Goal: Check status: Check status

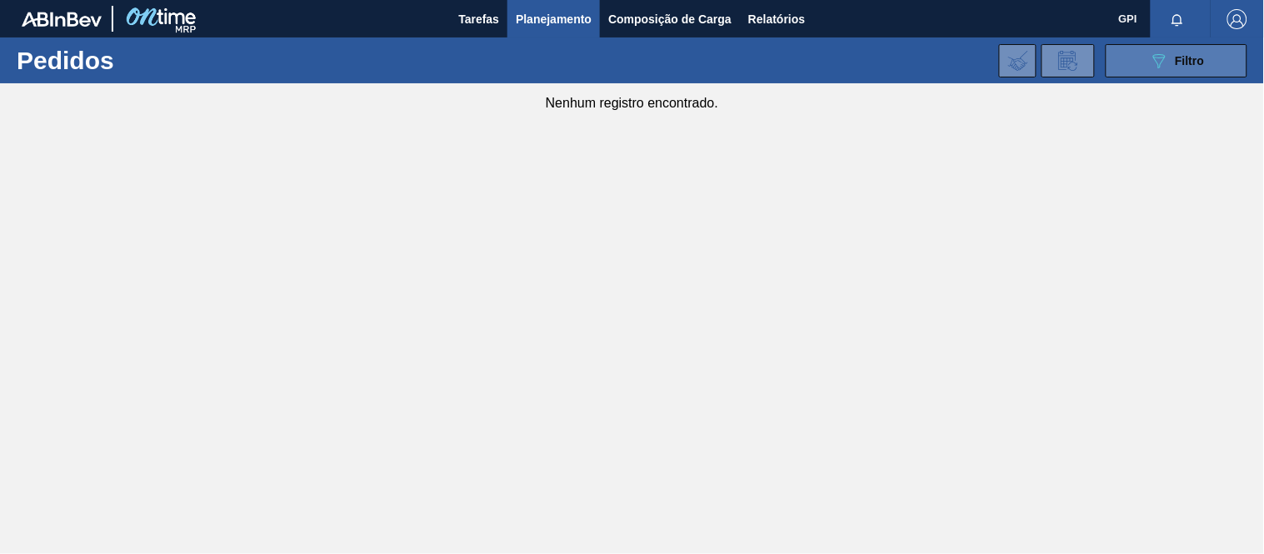
click at [1188, 51] on div "089F7B8B-B2A5-4AFE-B5C0-19BA573D28AC Filtro" at bounding box center [1177, 61] width 56 height 20
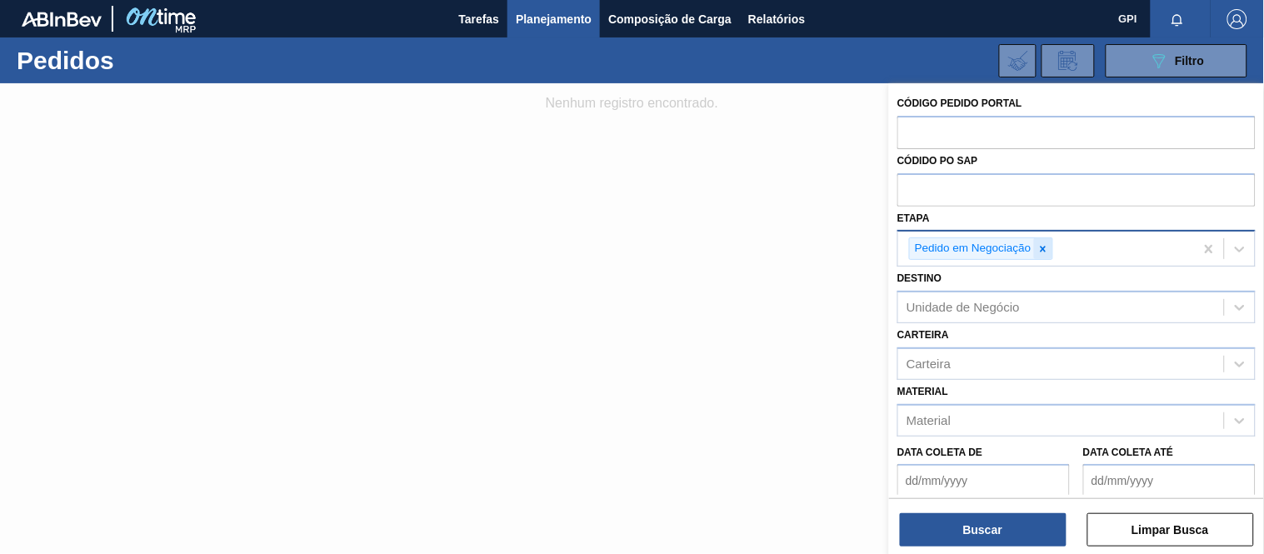
click at [1045, 245] on icon at bounding box center [1043, 249] width 12 height 12
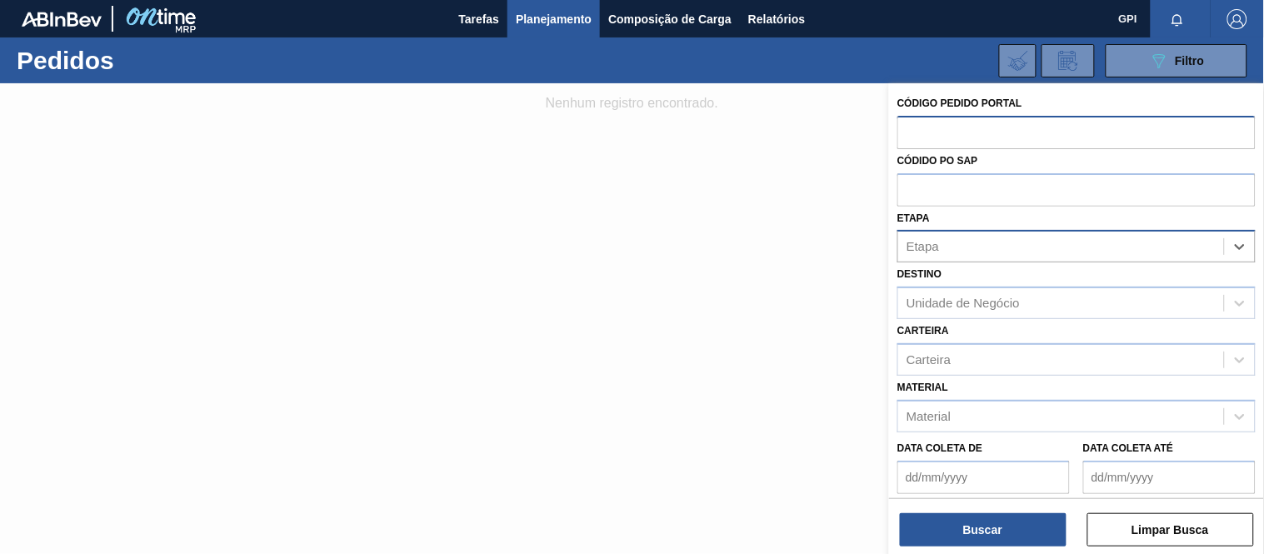
click at [976, 136] on input "text" at bounding box center [1076, 132] width 358 height 32
paste input "1975575"
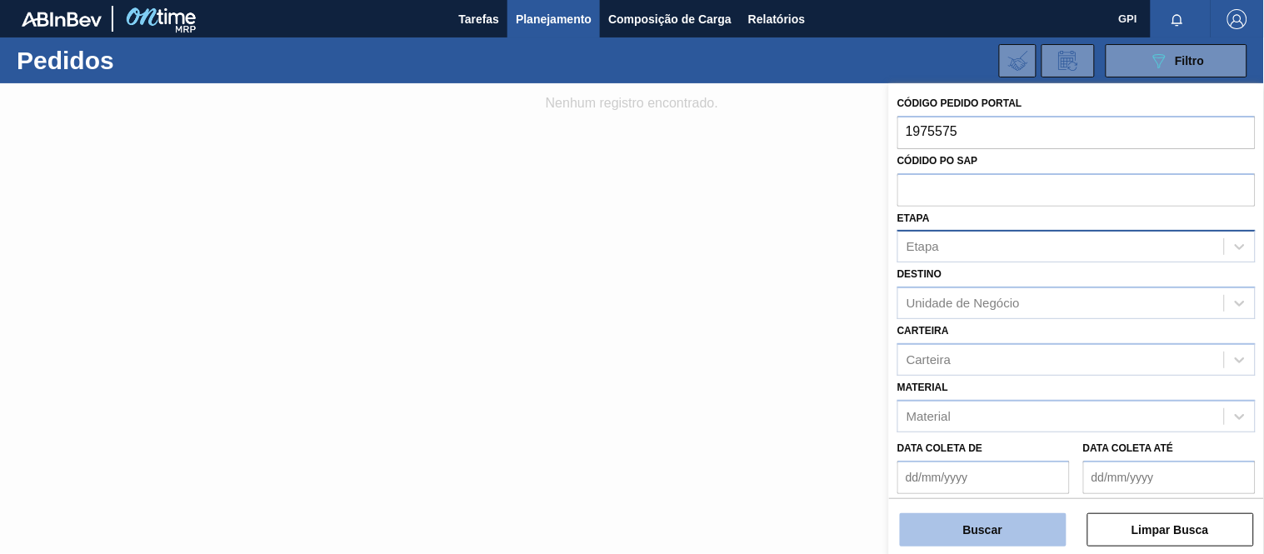
type input "1975575"
click at [956, 529] on button "Buscar" at bounding box center [983, 529] width 167 height 33
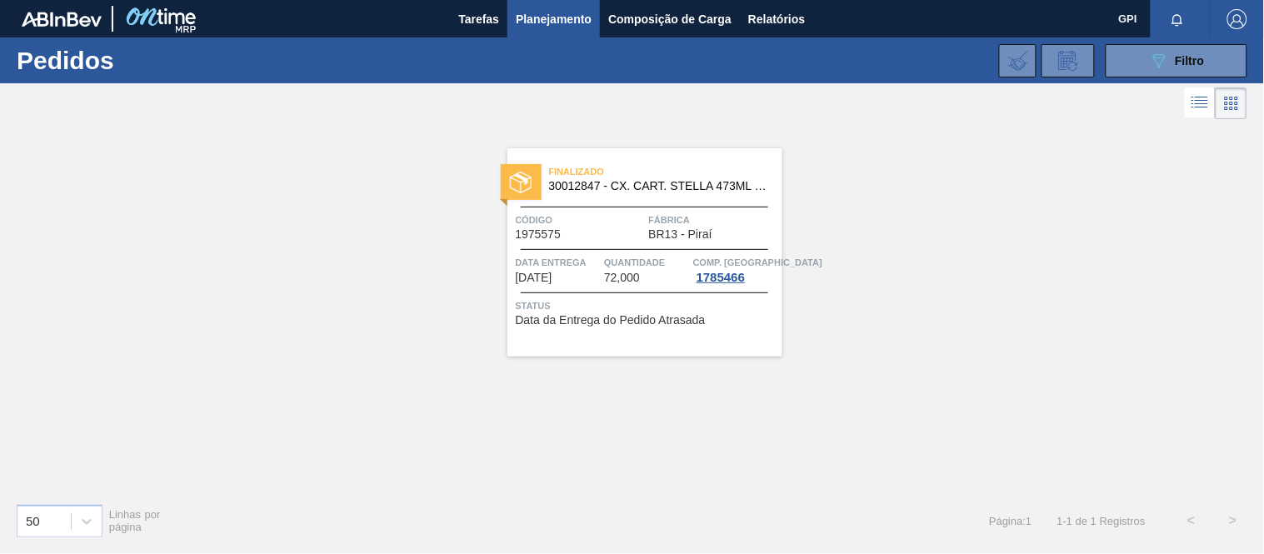
click at [605, 296] on div "Finalizado 30012847 - CX. CART. STELLA 473ML C12 GPI 429 Código 1975575 Fábrica…" at bounding box center [644, 252] width 275 height 208
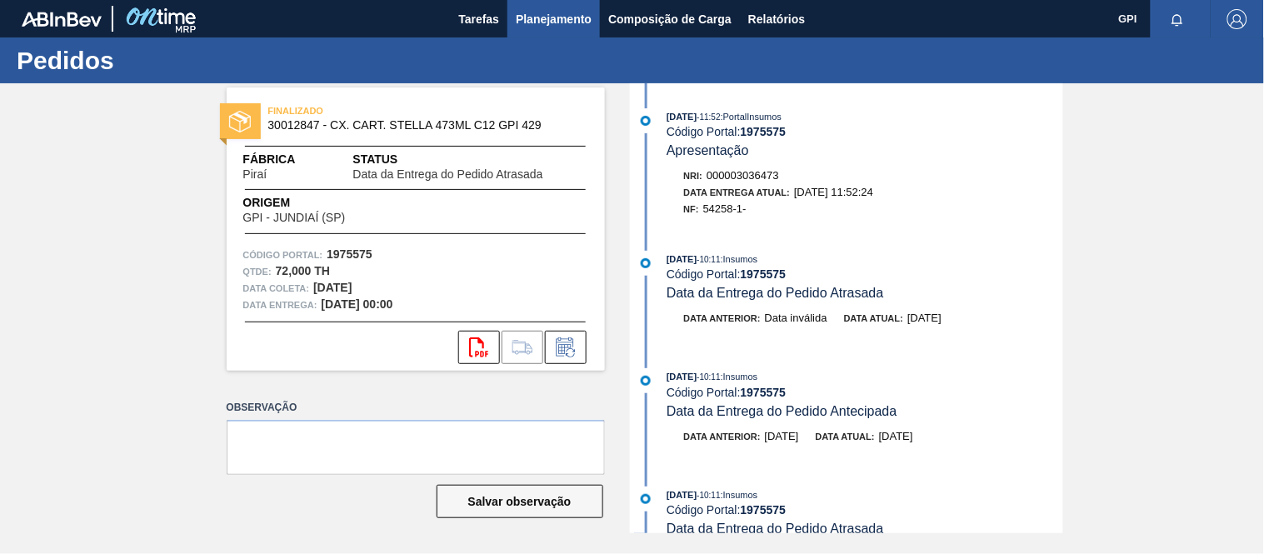
click at [556, 18] on span "Planejamento" at bounding box center [554, 19] width 76 height 20
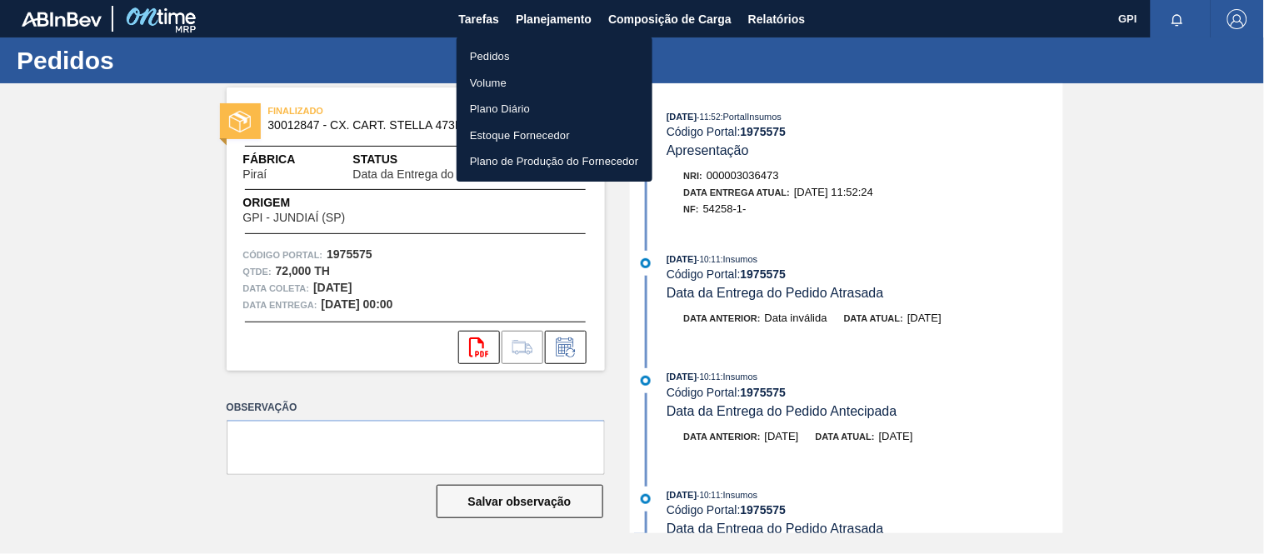
click at [505, 48] on li "Pedidos" at bounding box center [554, 56] width 196 height 27
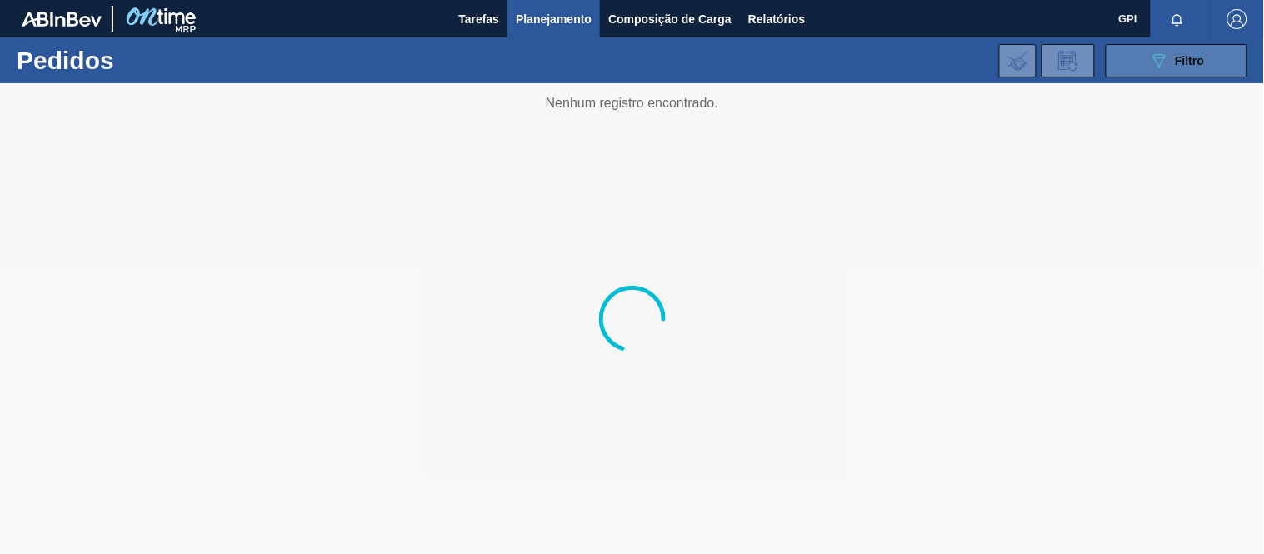
click at [1153, 63] on icon "089F7B8B-B2A5-4AFE-B5C0-19BA573D28AC" at bounding box center [1159, 61] width 20 height 20
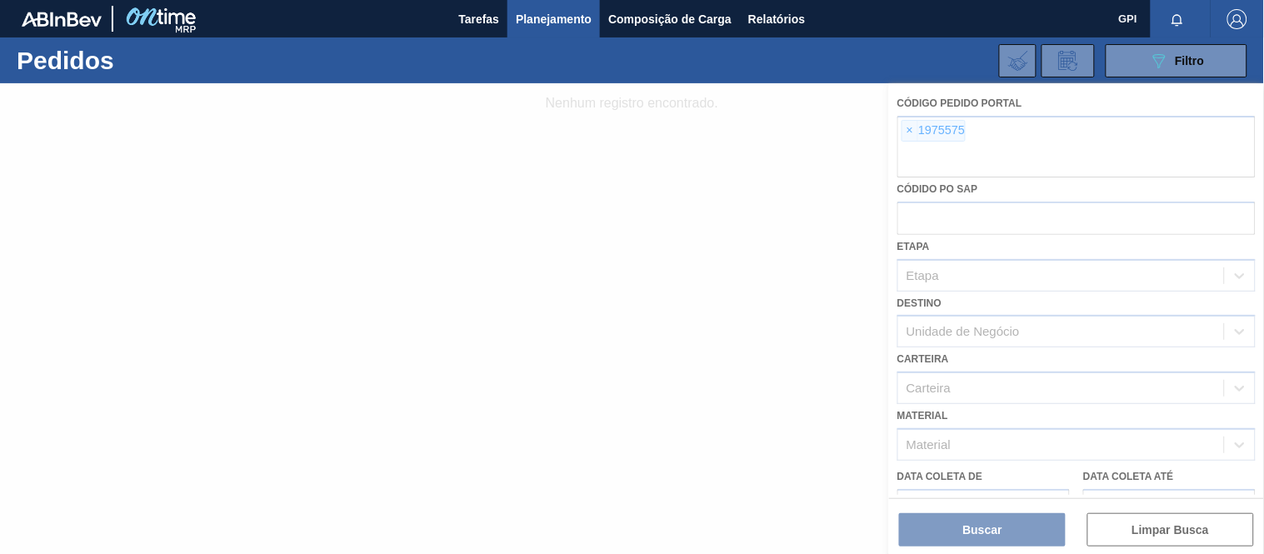
click at [909, 127] on div at bounding box center [632, 318] width 1264 height 471
click at [912, 136] on div at bounding box center [632, 318] width 1264 height 471
click at [908, 122] on div at bounding box center [632, 318] width 1264 height 471
click at [912, 133] on span "×" at bounding box center [910, 131] width 16 height 20
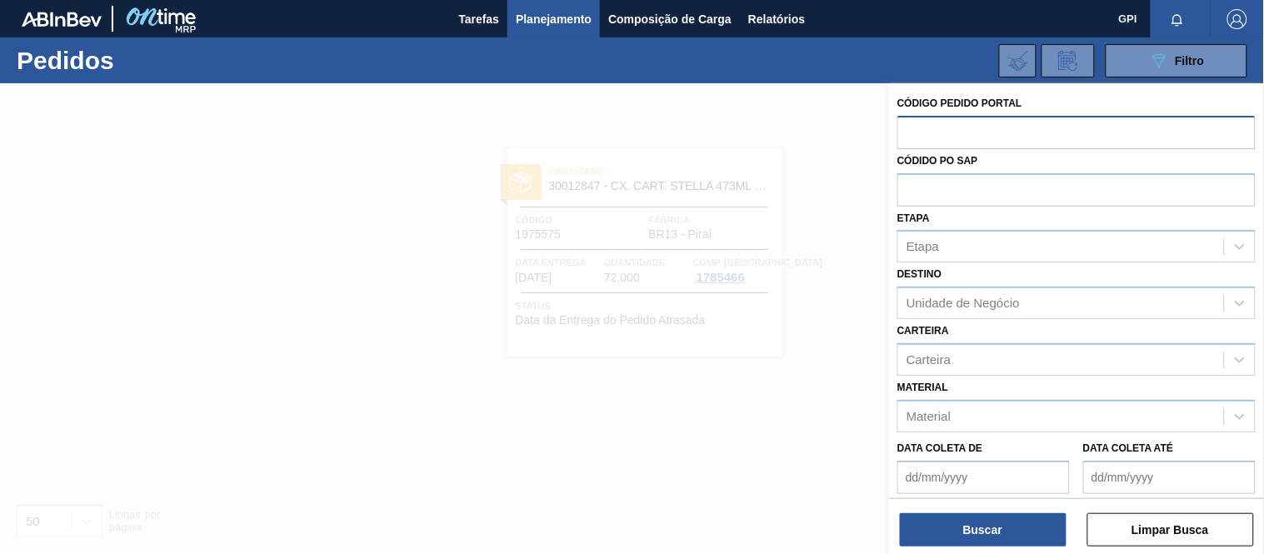
paste input "1988190"
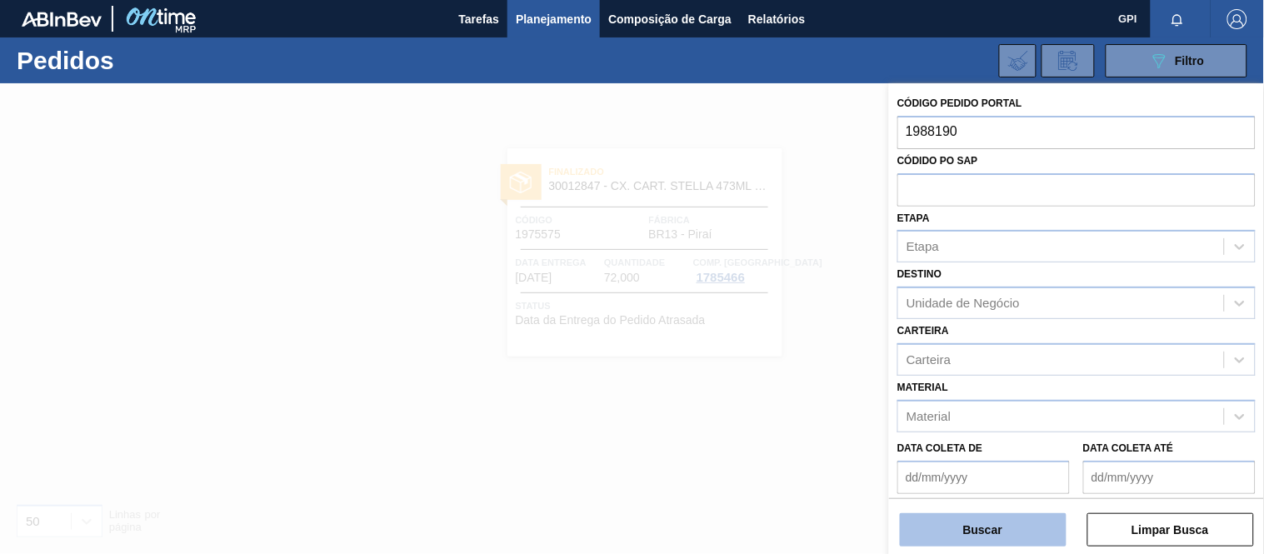
type input "1988190"
click at [950, 538] on button "Buscar" at bounding box center [983, 529] width 167 height 33
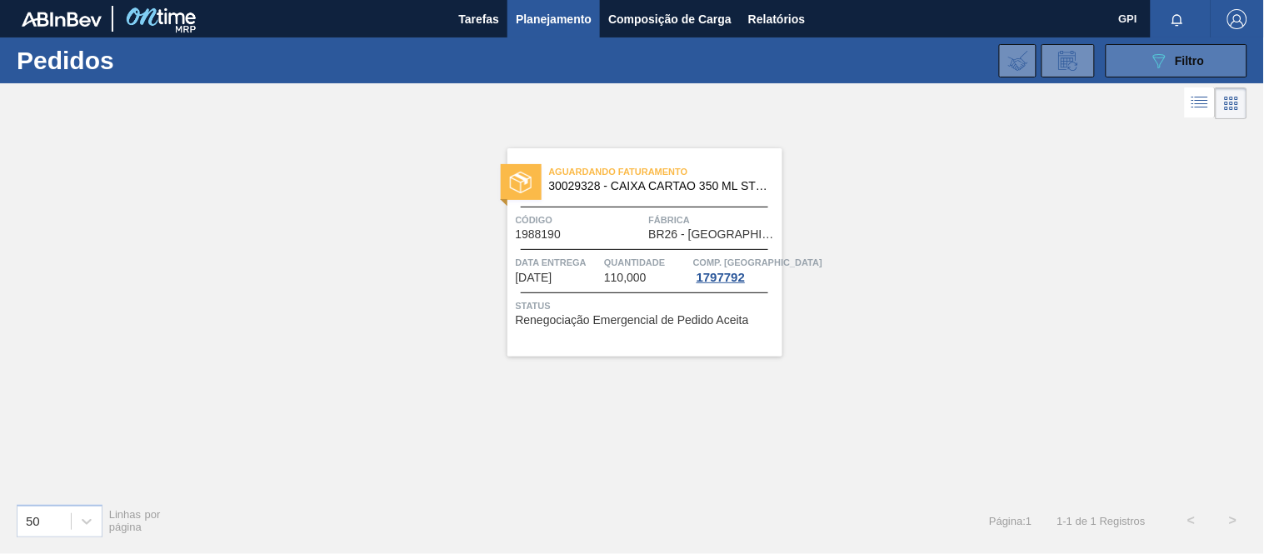
click at [1158, 70] on icon "089F7B8B-B2A5-4AFE-B5C0-19BA573D28AC" at bounding box center [1159, 61] width 20 height 20
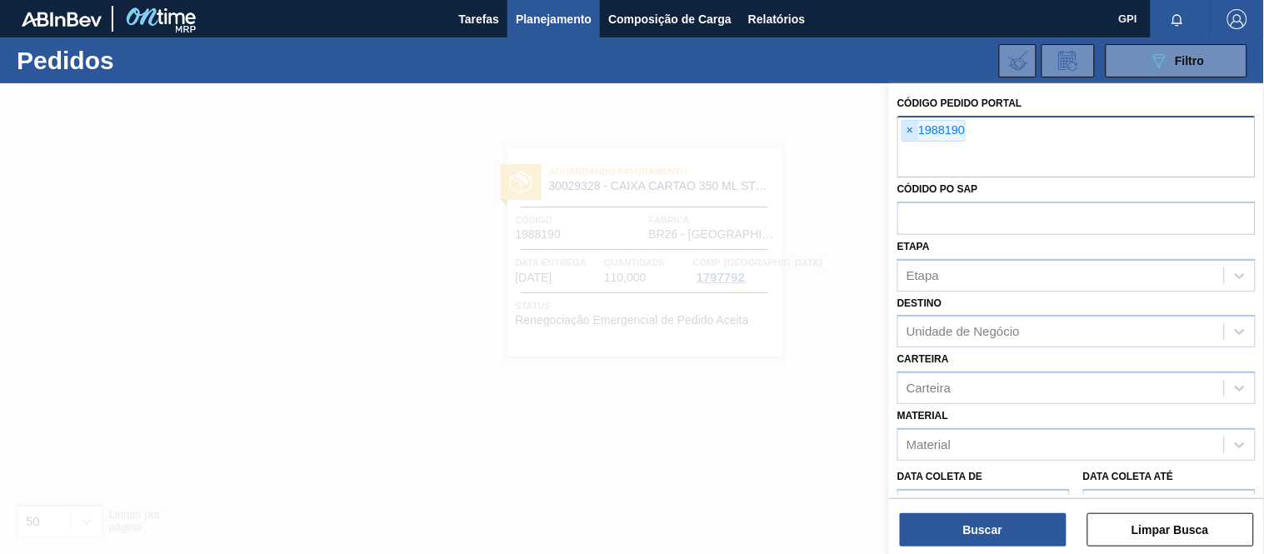
click at [908, 128] on span "×" at bounding box center [910, 131] width 16 height 20
paste input "1994325"
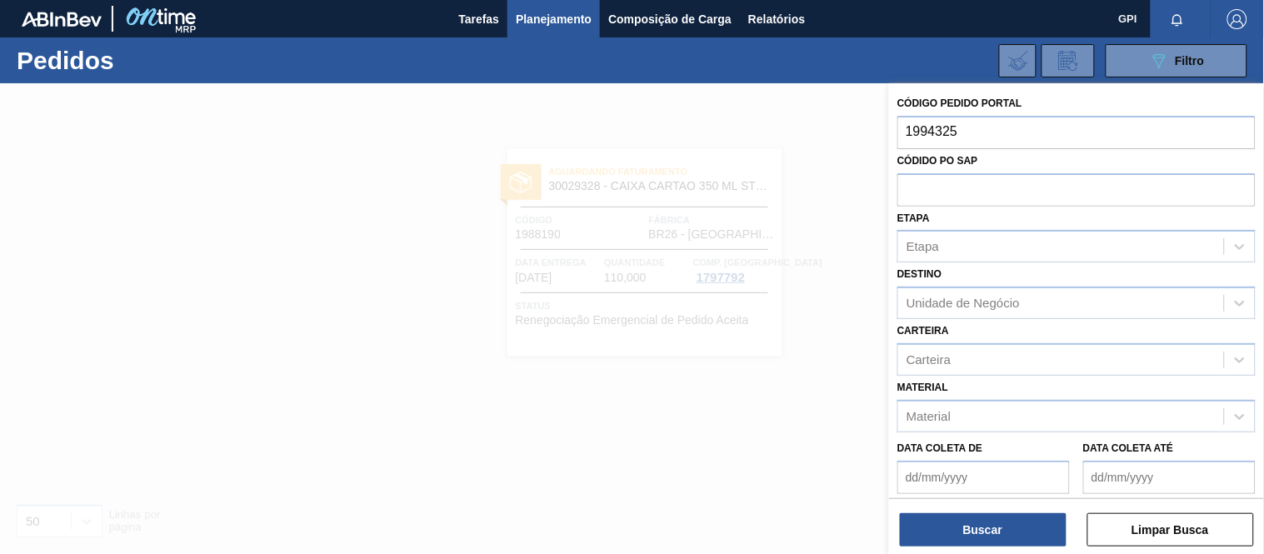
type input "1994325"
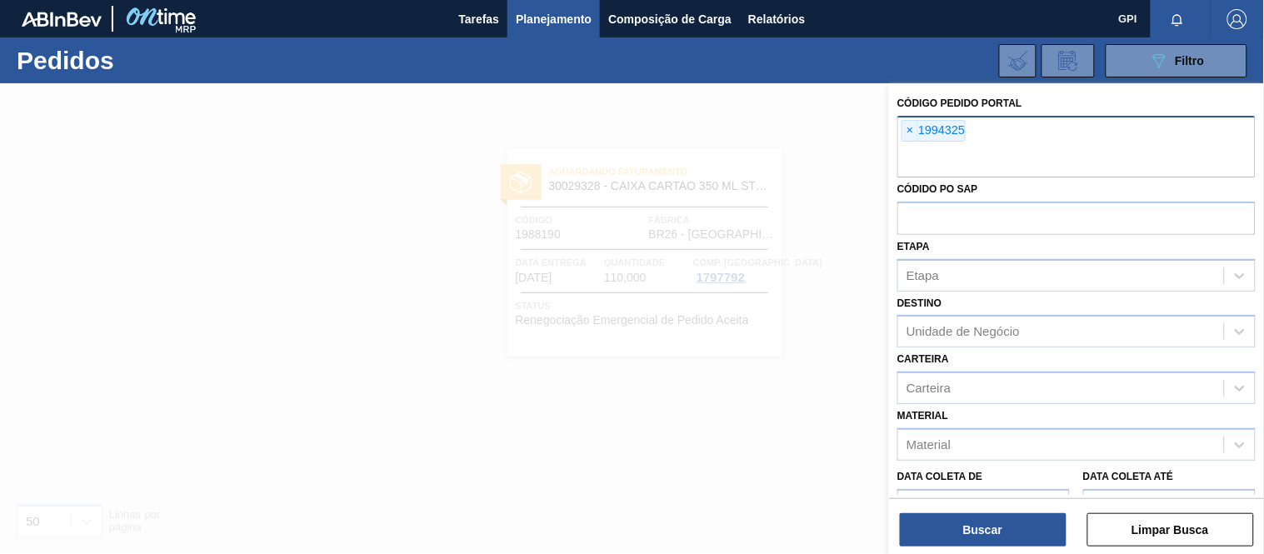
paste input "1988278"
type input "1988278"
paste input "1997096"
type input "1997096"
paste input "1988190"
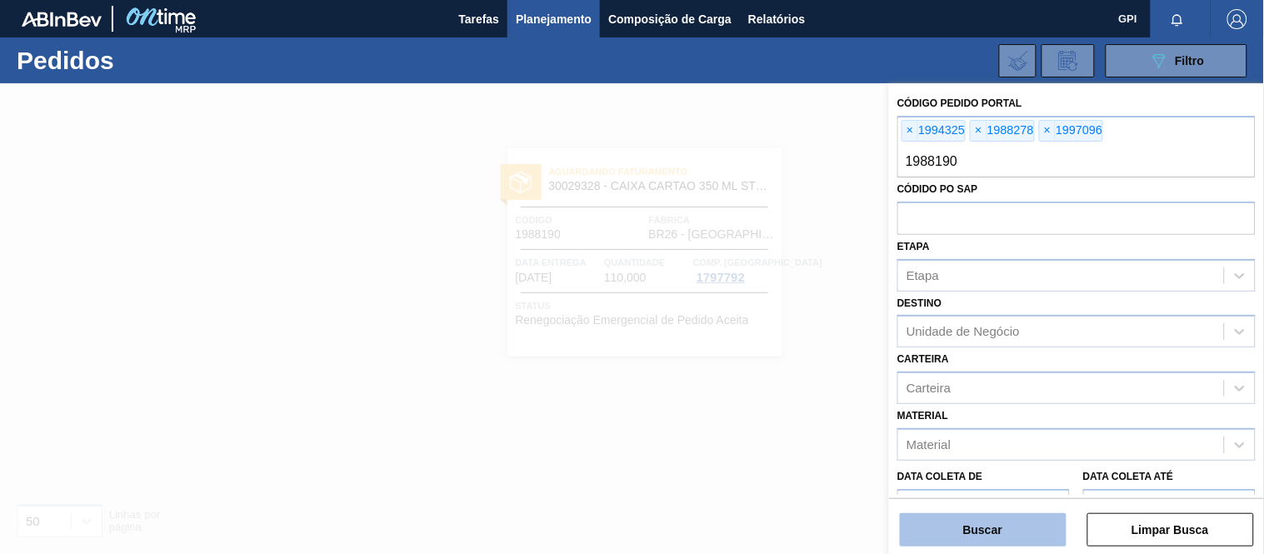
type input "1988190"
click at [997, 527] on button "Buscar" at bounding box center [983, 529] width 167 height 33
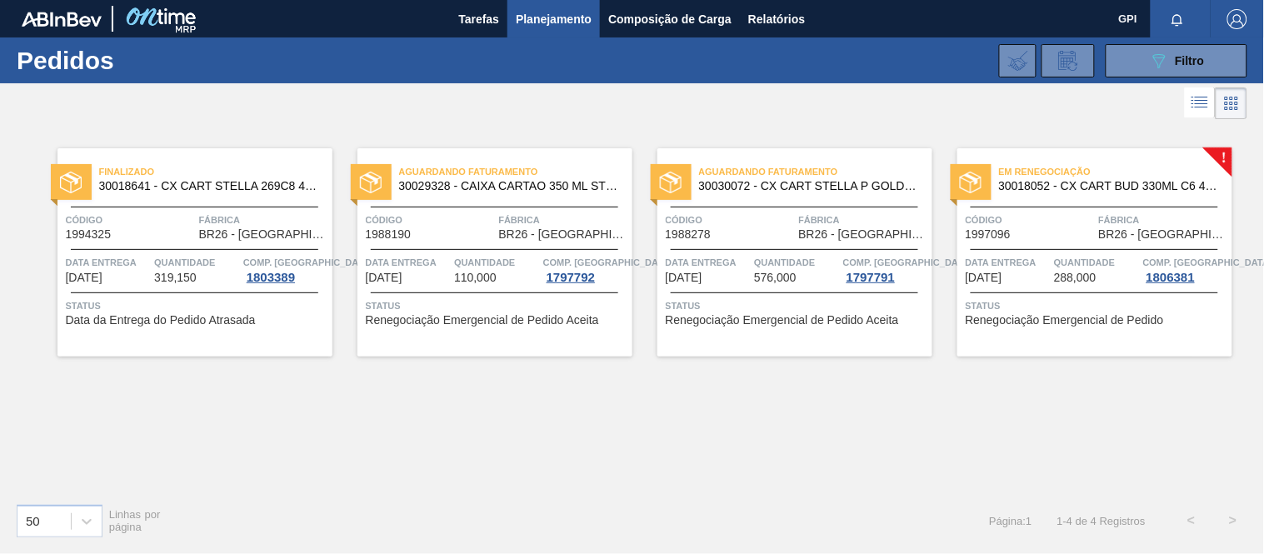
click at [975, 207] on div at bounding box center [1093, 207] width 247 height 1
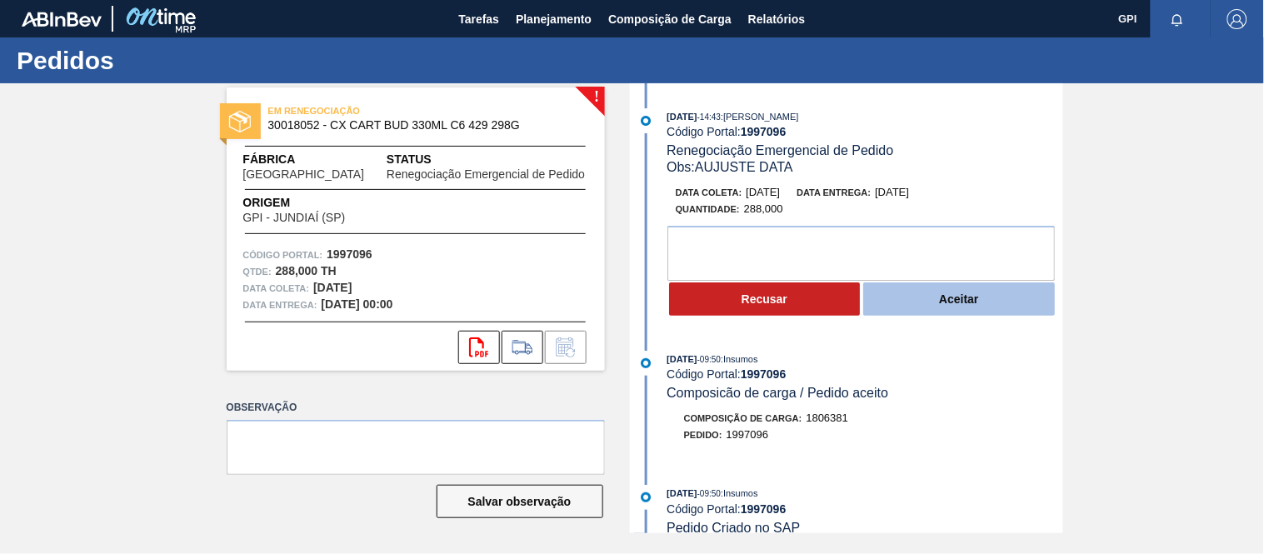
click at [923, 298] on button "Aceitar" at bounding box center [959, 298] width 192 height 33
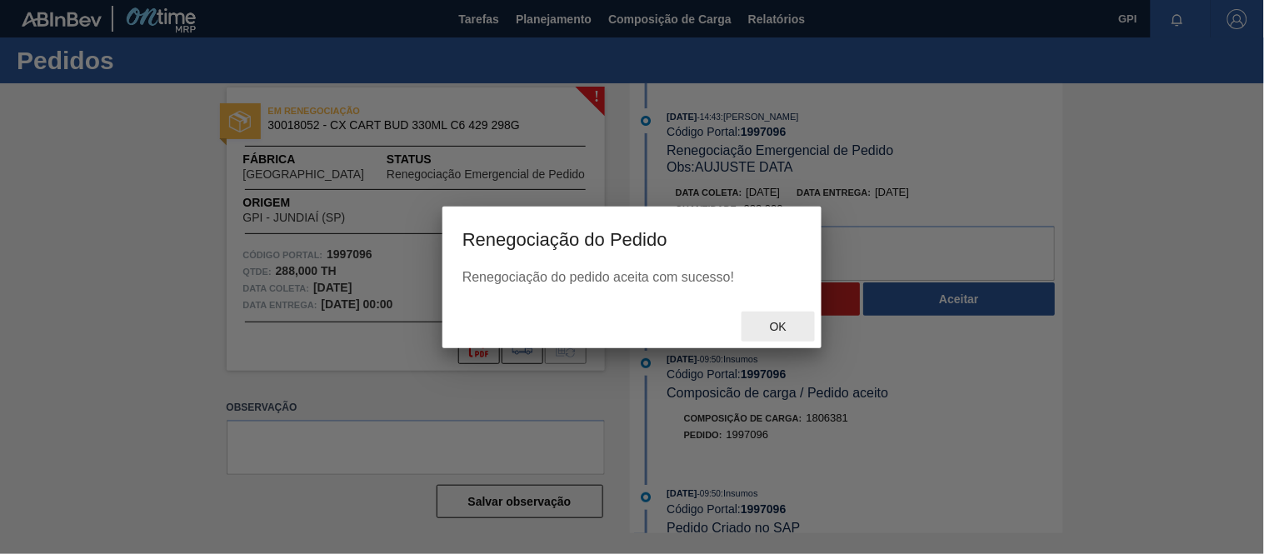
click at [770, 320] on span "Ok" at bounding box center [777, 326] width 43 height 13
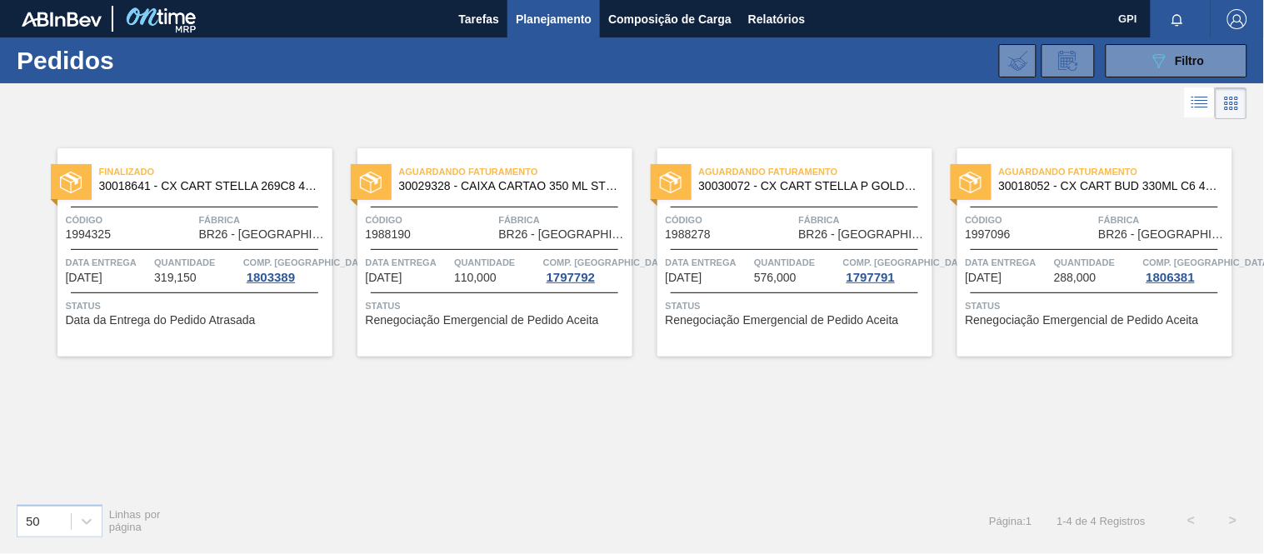
click at [139, 210] on div "Finalizado 30018641 - CX CART STELLA 269C8 429 276G Código 1994325 Fábrica BR26…" at bounding box center [194, 252] width 275 height 208
click at [1173, 57] on div "089F7B8B-B2A5-4AFE-B5C0-19BA573D28AC Filtro" at bounding box center [1177, 61] width 56 height 20
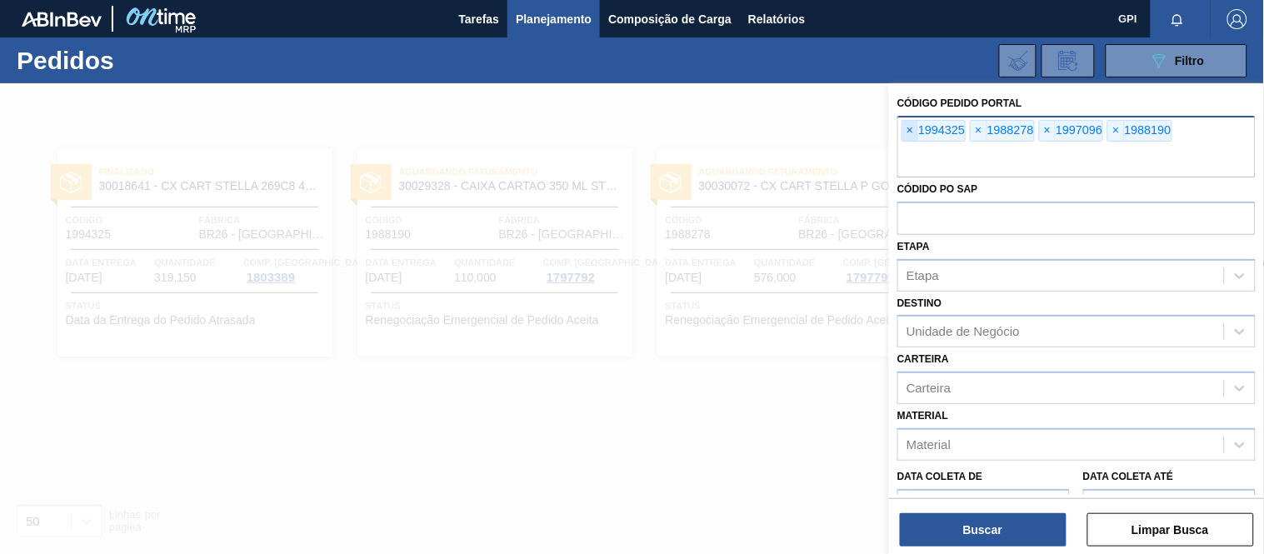
click at [902, 127] on span "×" at bounding box center [910, 131] width 16 height 20
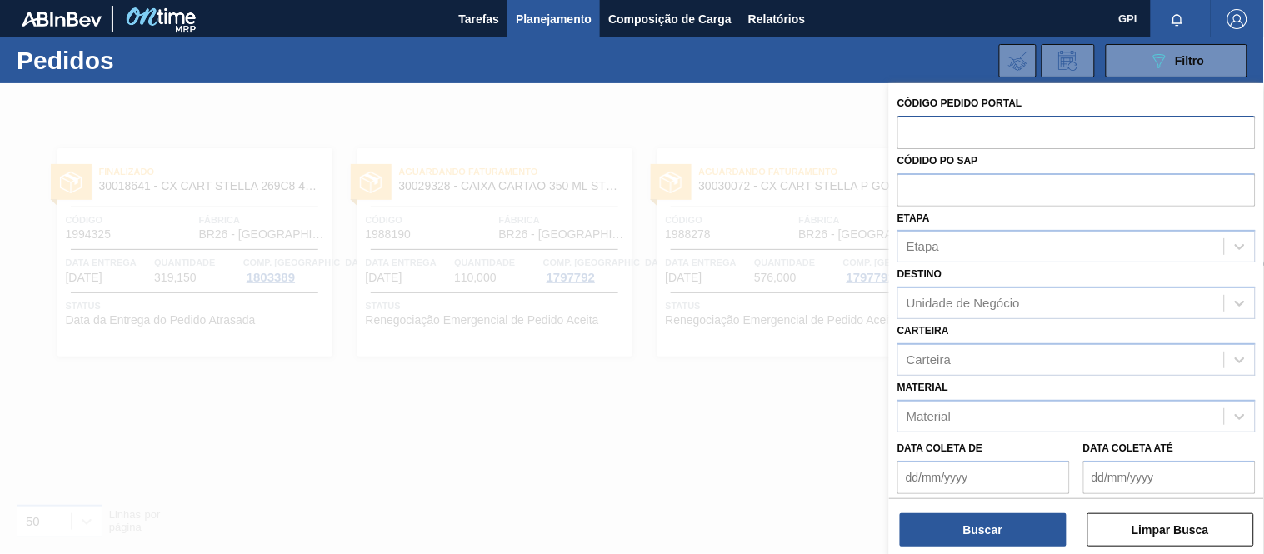
paste input "text"
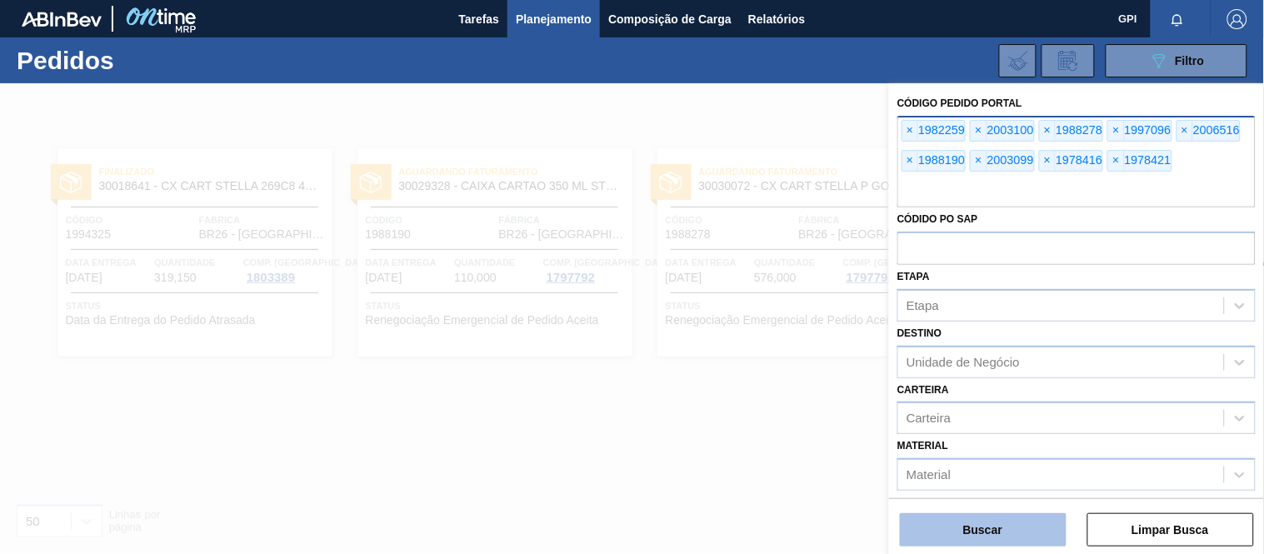
click at [1002, 513] on button "Buscar" at bounding box center [983, 529] width 167 height 33
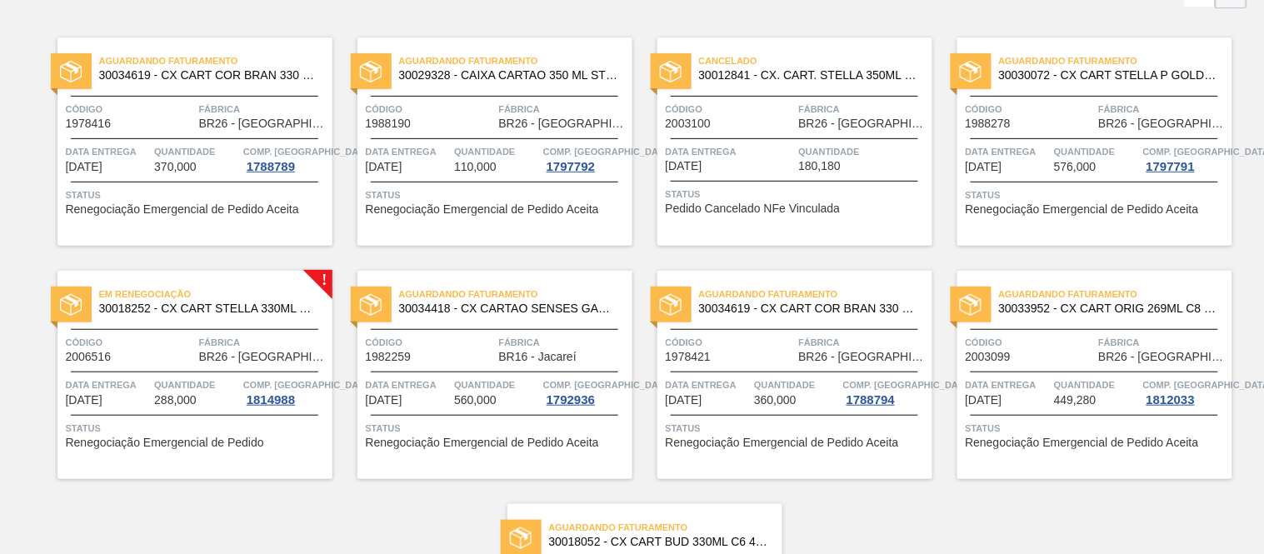
scroll to position [118, 0]
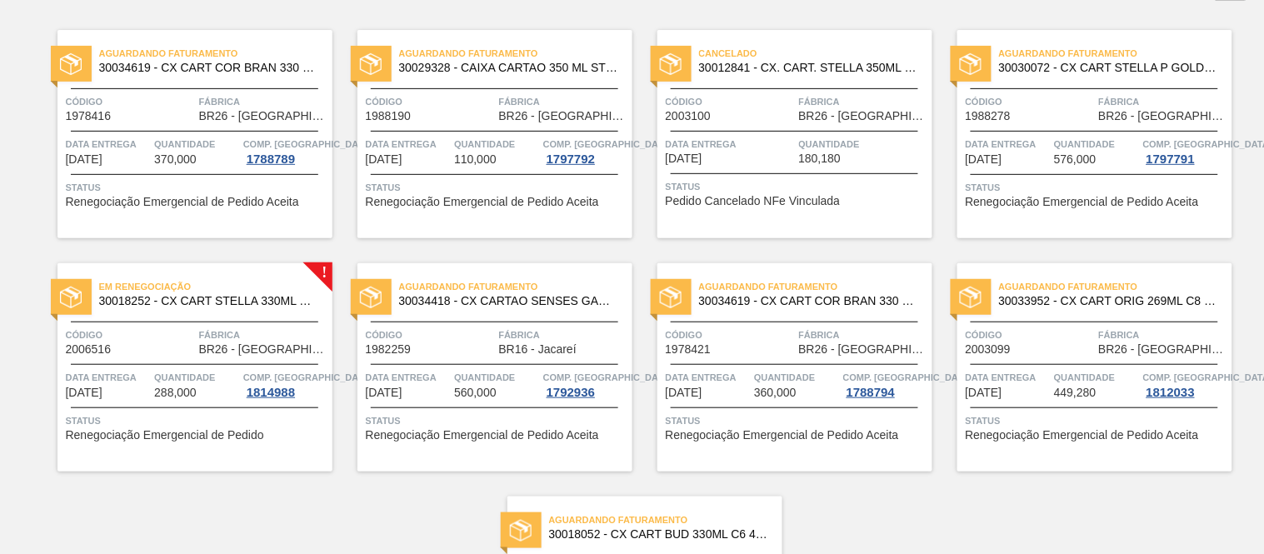
click at [195, 343] on div "Código 2006516 Fábrica BR26 - Uberlândia" at bounding box center [194, 341] width 275 height 29
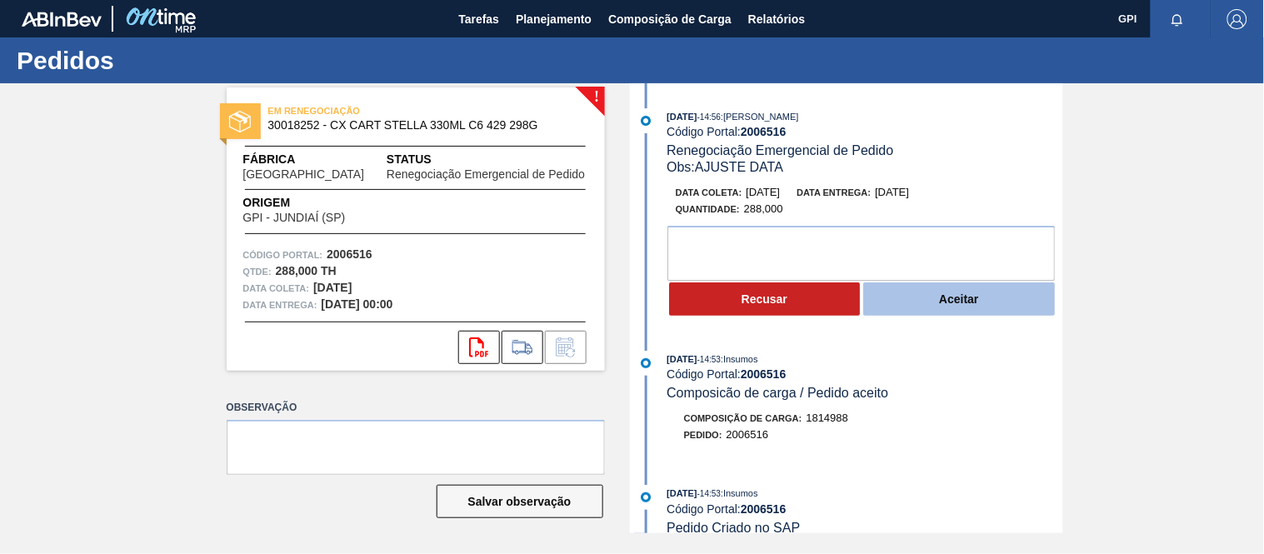
click at [889, 304] on button "Aceitar" at bounding box center [959, 298] width 192 height 33
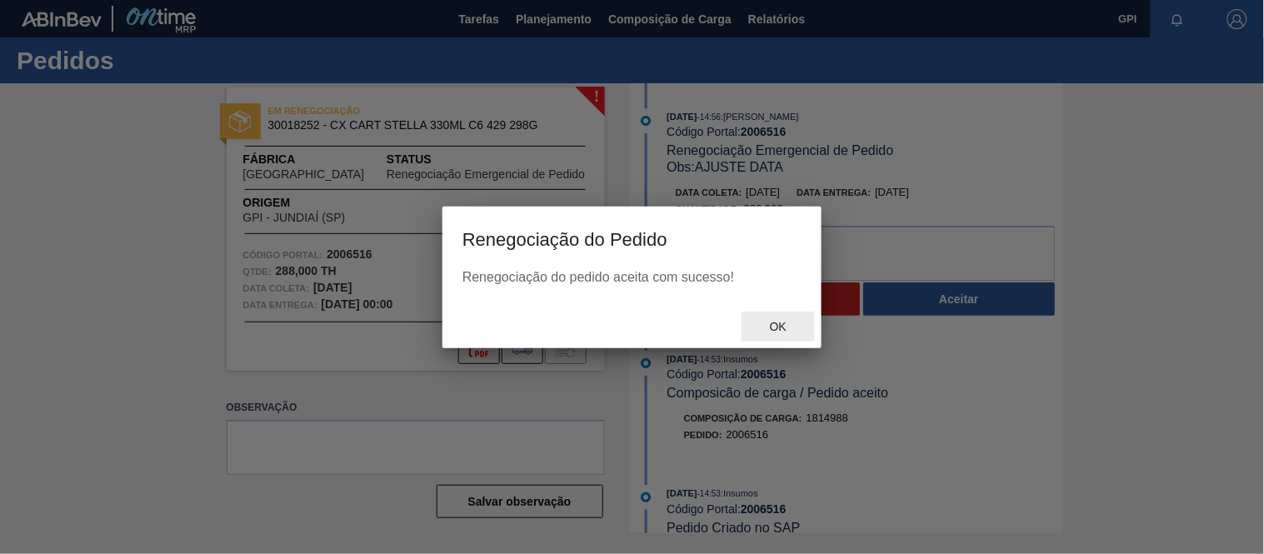
click at [778, 331] on span "Ok" at bounding box center [777, 326] width 43 height 13
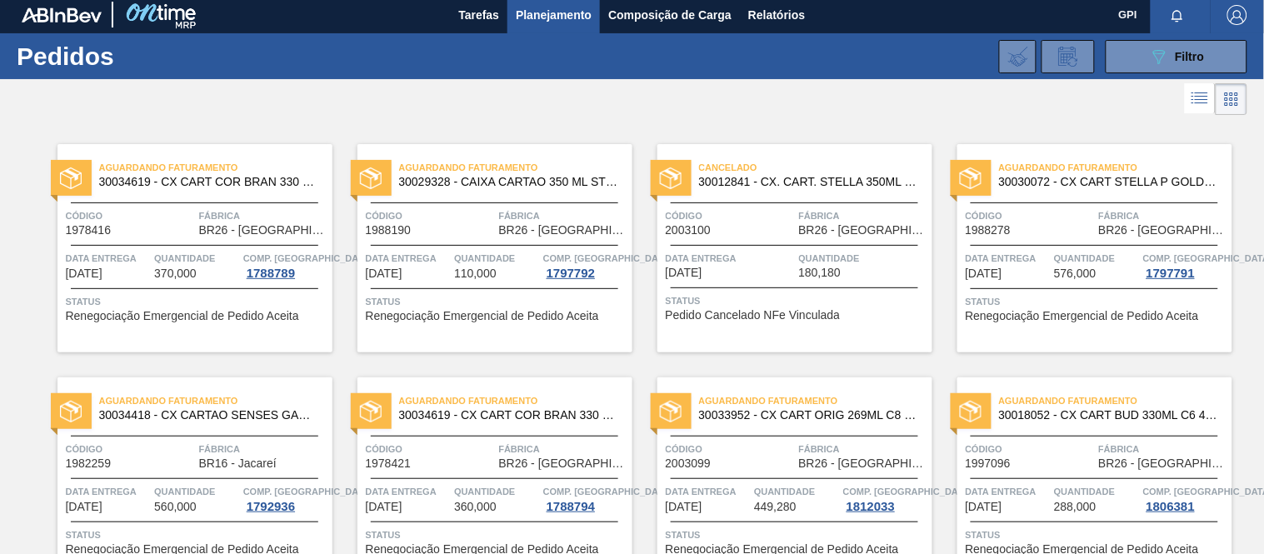
scroll to position [5, 0]
click at [702, 237] on div "Cancelado 30012841 - CX. CART. STELLA 350ML SLK C8 429 Código 2003100 Fábrica B…" at bounding box center [794, 247] width 275 height 208
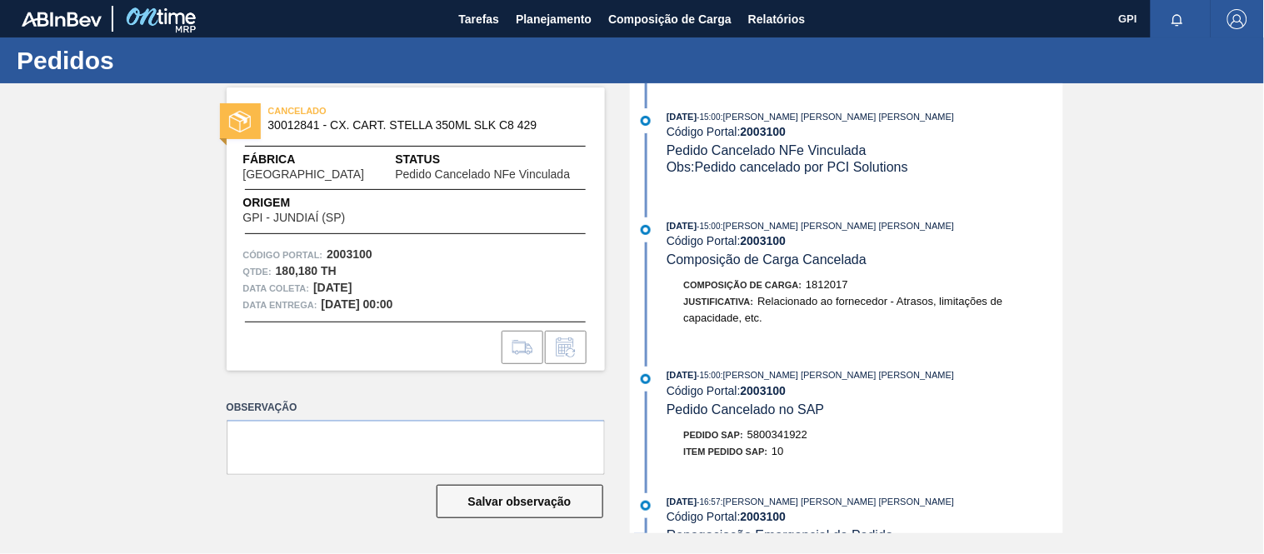
click at [306, 122] on span "30012841 - CX. CART. STELLA 350ML SLK C8 429" at bounding box center [419, 125] width 302 height 12
copy span "30012841"
click at [788, 314] on div "Justificativa: Relacionado ao fornecedor - Atrasos, limitações de capacidade, e…" at bounding box center [873, 309] width 379 height 32
click at [292, 135] on div "CANCELADO 30012841 - CX. CART. STELLA 350ML SLK C8 429" at bounding box center [416, 118] width 378 height 37
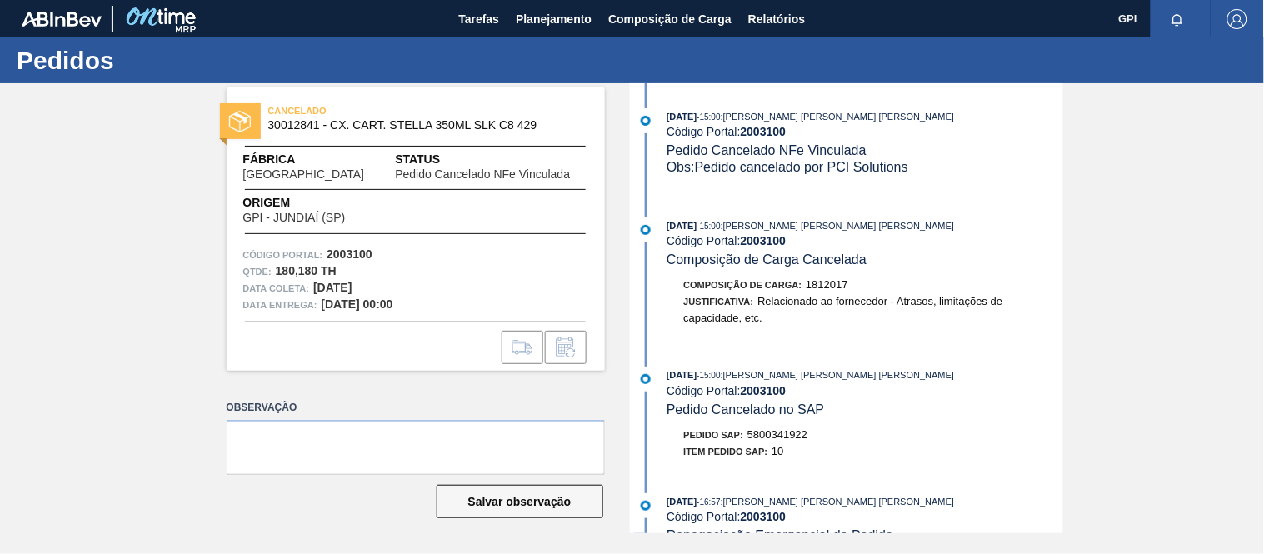
click at [292, 125] on span "30012841 - CX. CART. STELLA 350ML SLK C8 429" at bounding box center [419, 125] width 302 height 12
drag, startPoint x: 292, startPoint y: 125, endPoint x: 558, endPoint y: 153, distance: 268.1
click at [295, 125] on span "30012841 - CX. CART. STELLA 350ML SLK C8 429" at bounding box center [419, 125] width 302 height 12
copy span "30012841"
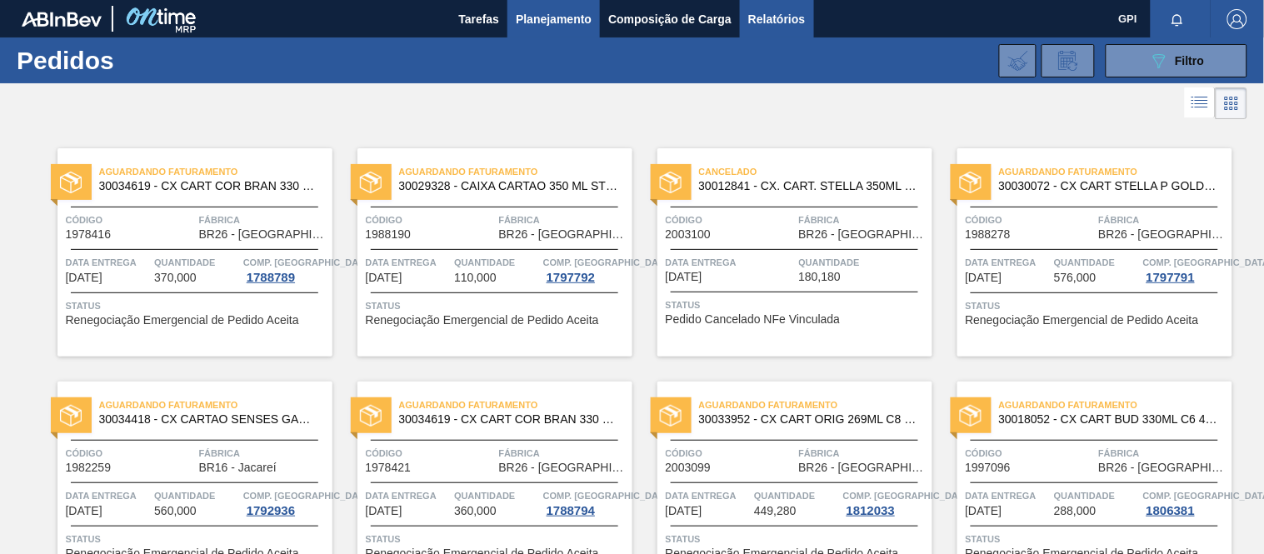
click at [804, 15] on span "Relatórios" at bounding box center [776, 19] width 57 height 20
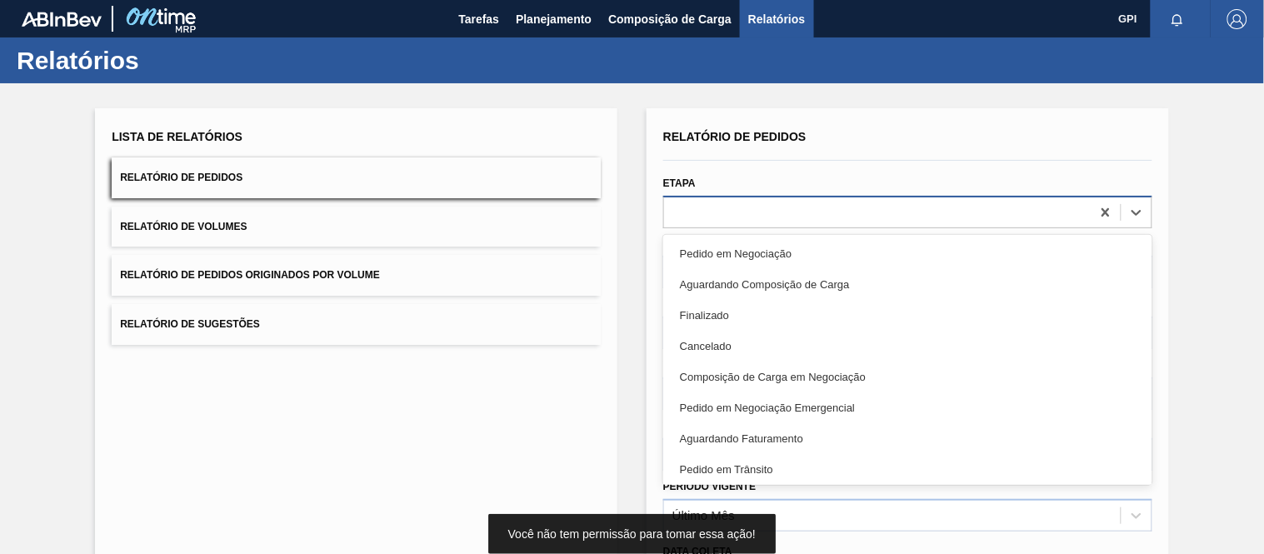
click at [758, 204] on div at bounding box center [877, 212] width 426 height 24
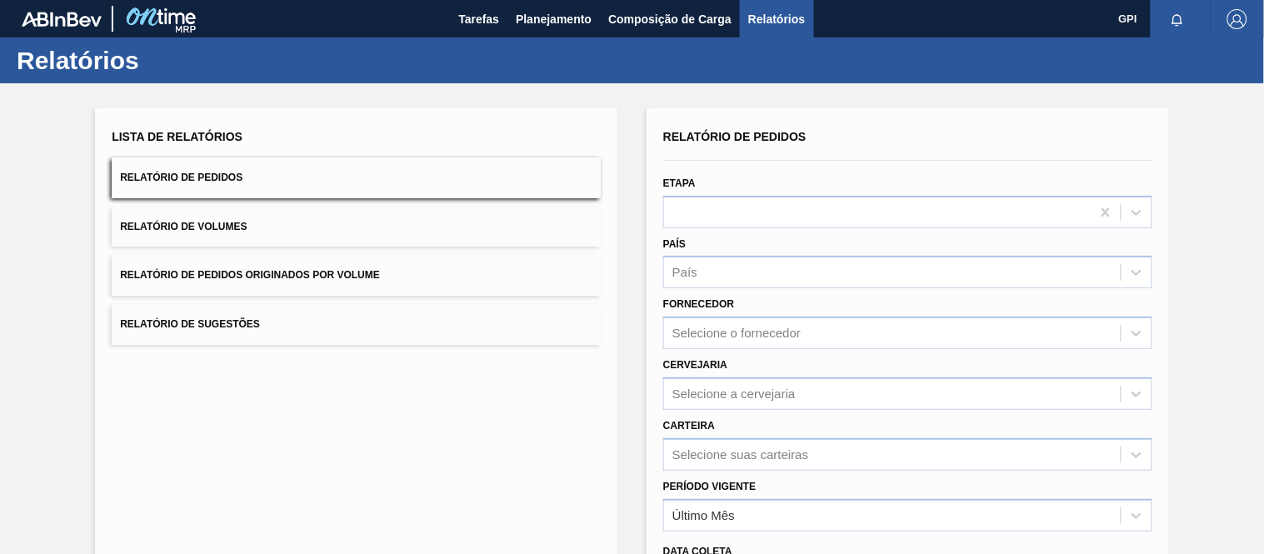
click at [846, 149] on div at bounding box center [907, 158] width 502 height 18
click at [816, 214] on div at bounding box center [877, 212] width 426 height 24
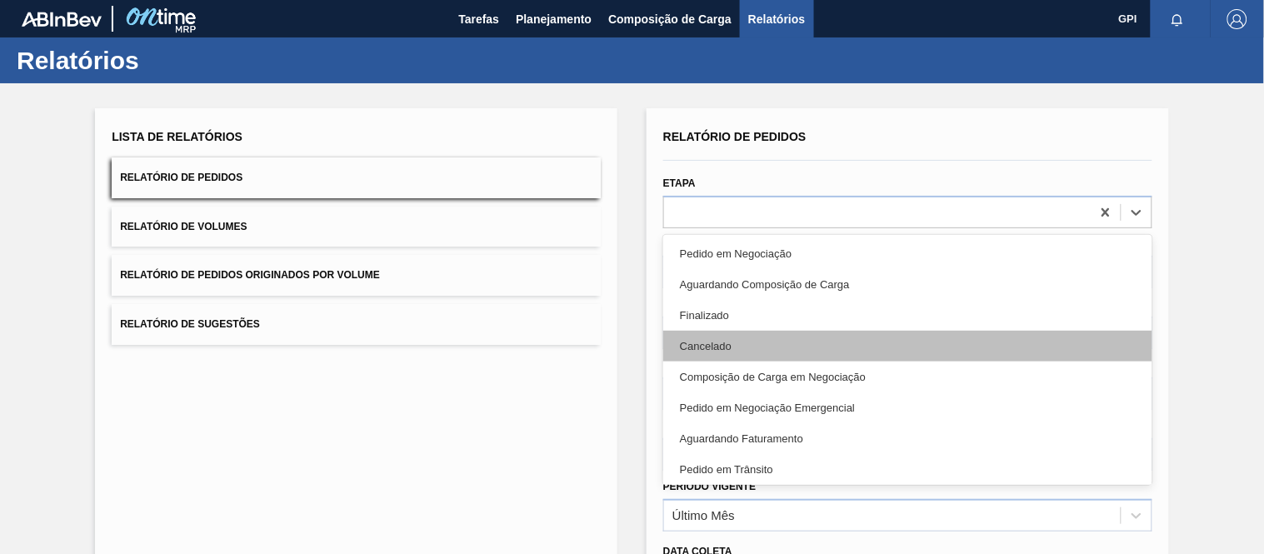
click at [738, 334] on div "Cancelado" at bounding box center [907, 346] width 489 height 31
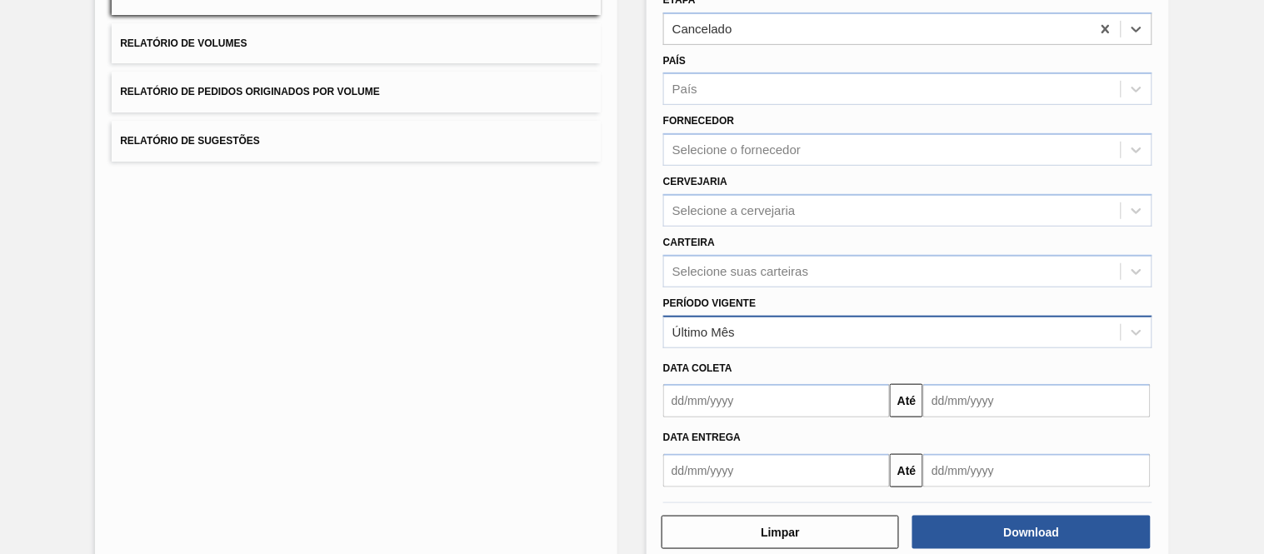
scroll to position [184, 0]
click at [778, 336] on div "Último Mês" at bounding box center [892, 331] width 456 height 24
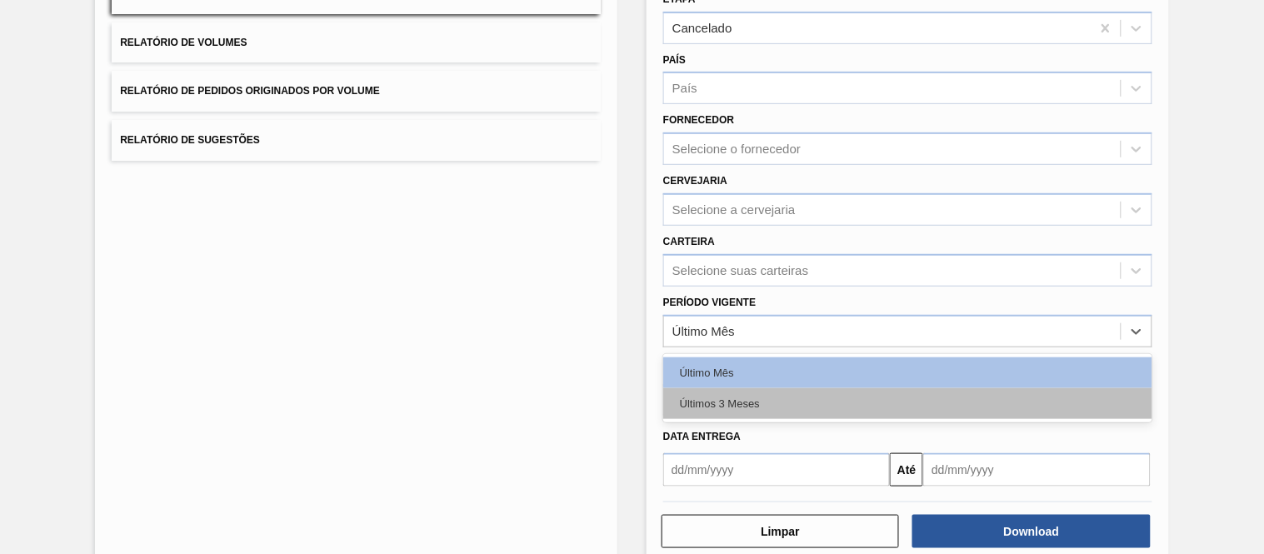
click at [765, 392] on div "Últimos 3 Meses" at bounding box center [907, 403] width 489 height 31
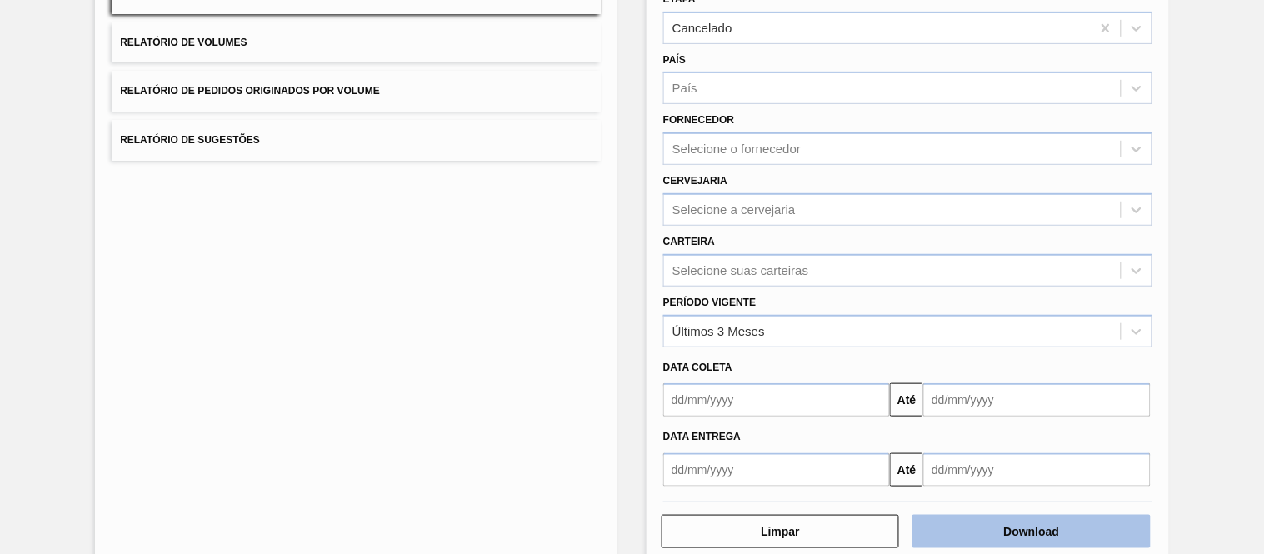
click at [953, 520] on button "Download" at bounding box center [1030, 531] width 237 height 33
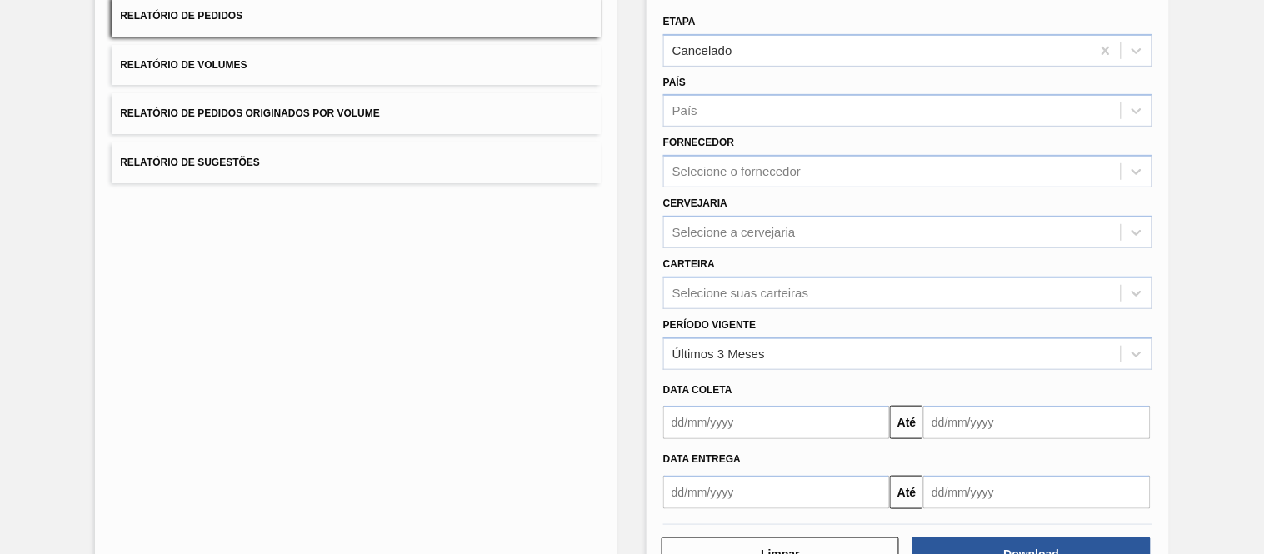
scroll to position [178, 0]
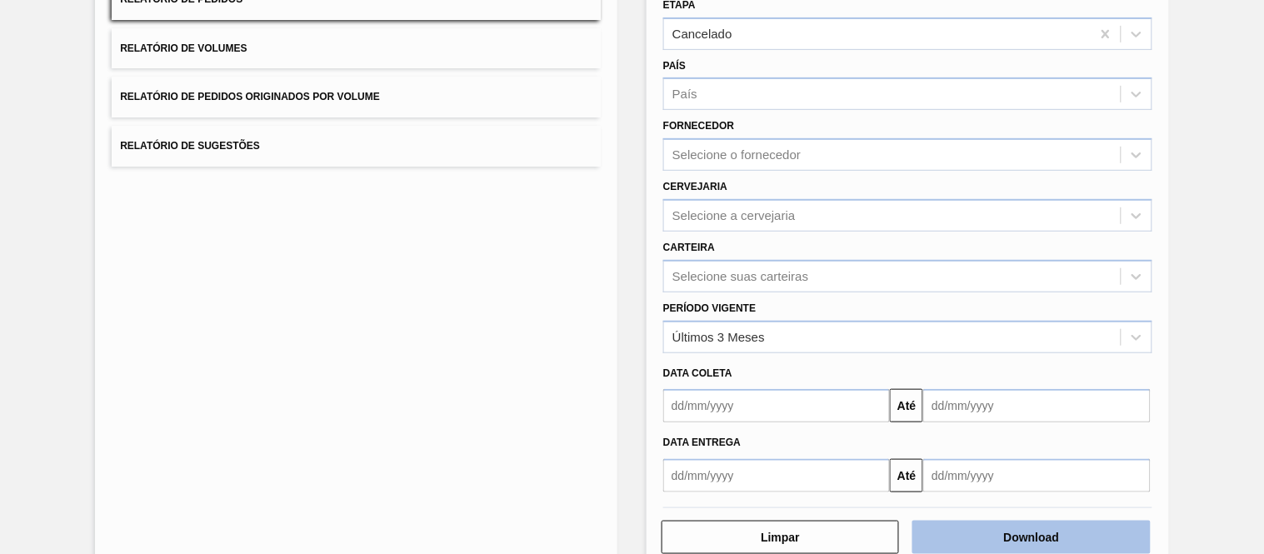
click at [990, 522] on button "Download" at bounding box center [1030, 537] width 237 height 33
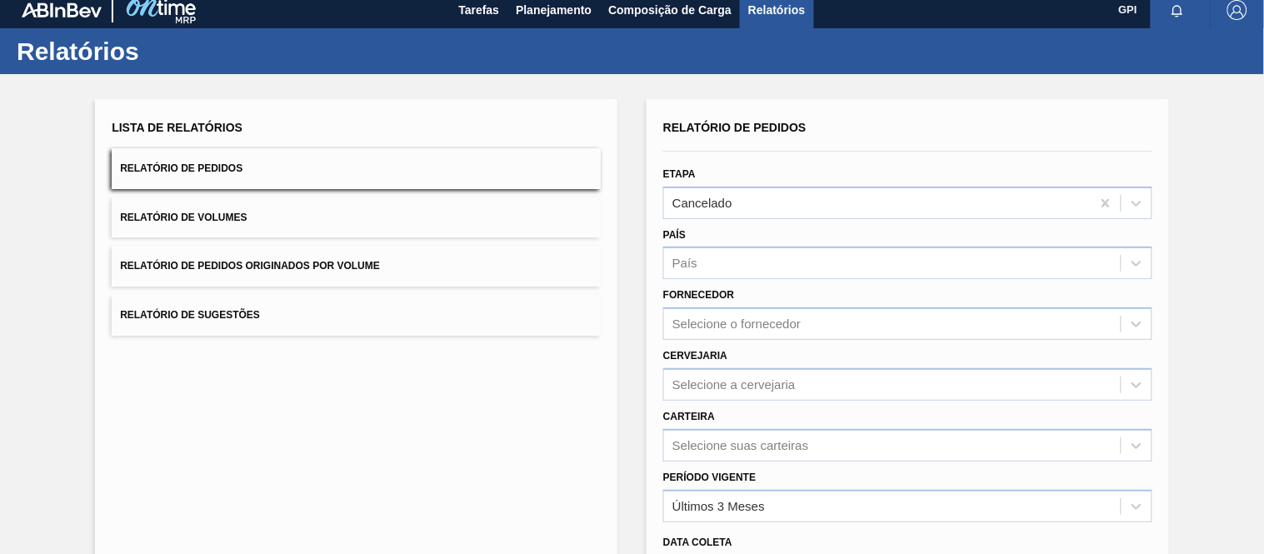
scroll to position [0, 0]
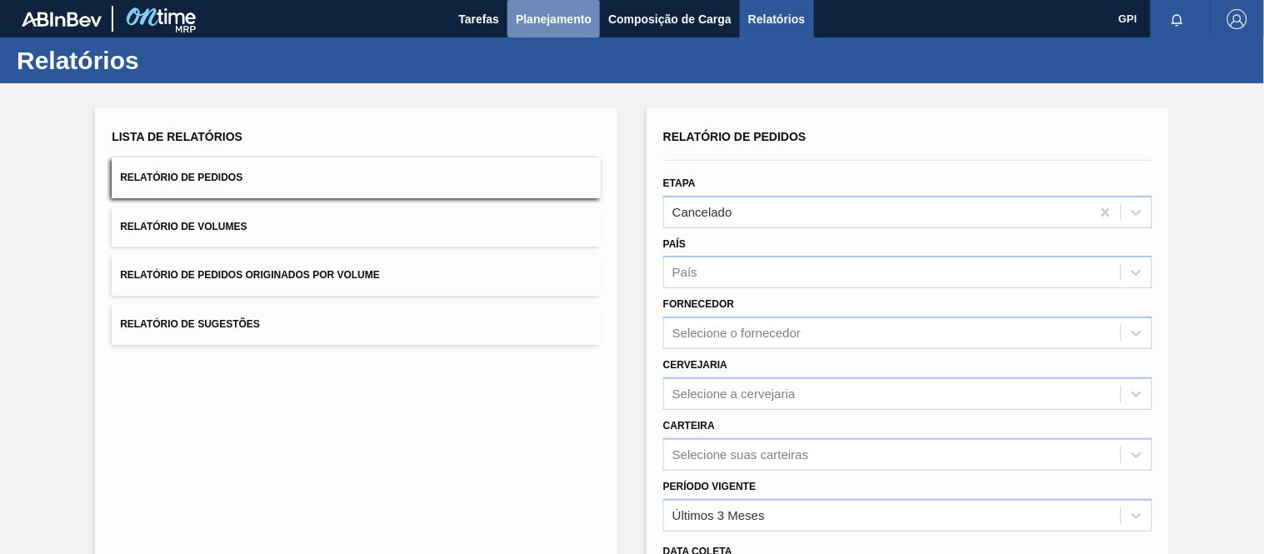
click at [576, 15] on span "Planejamento" at bounding box center [554, 19] width 76 height 20
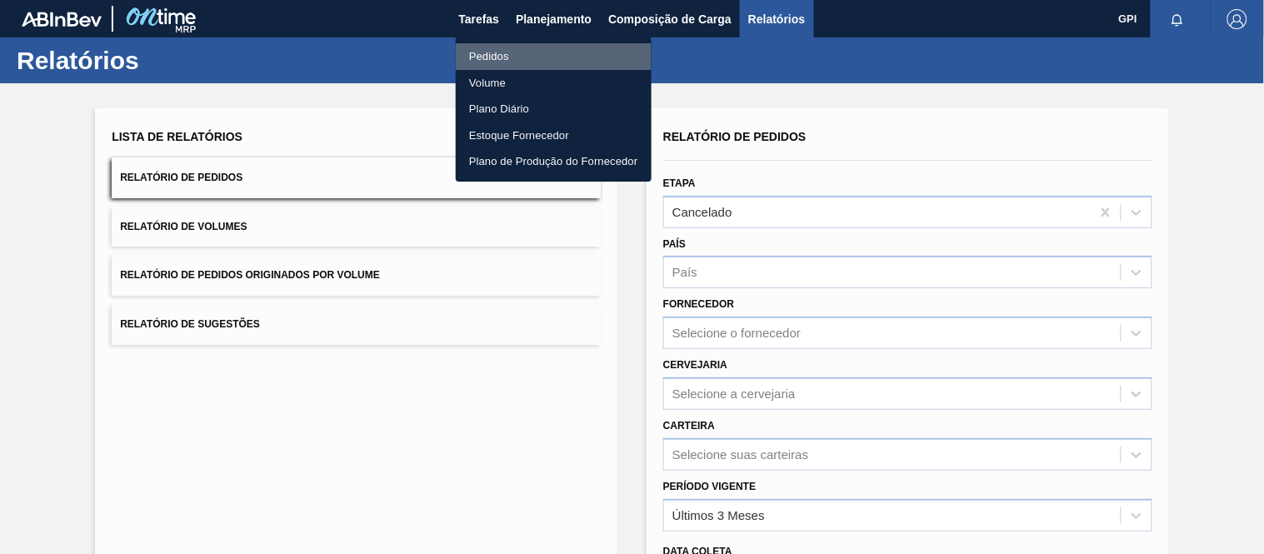
click at [519, 48] on li "Pedidos" at bounding box center [554, 56] width 196 height 27
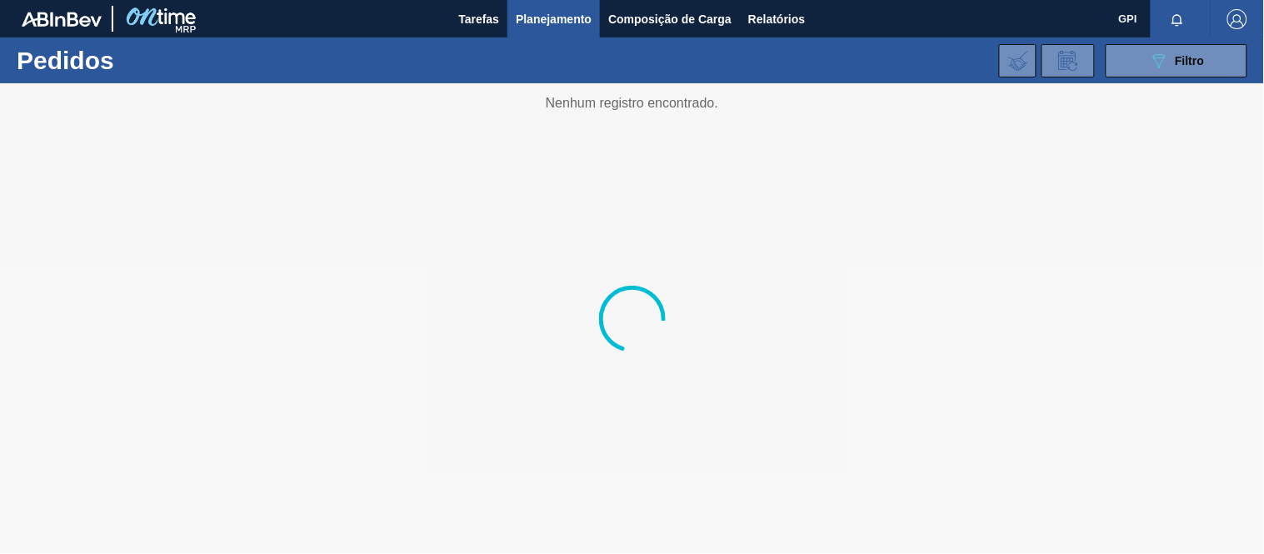
drag, startPoint x: 1150, startPoint y: 65, endPoint x: 1137, endPoint y: 90, distance: 27.9
click at [1150, 65] on icon "089F7B8B-B2A5-4AFE-B5C0-19BA573D28AC" at bounding box center [1159, 61] width 20 height 20
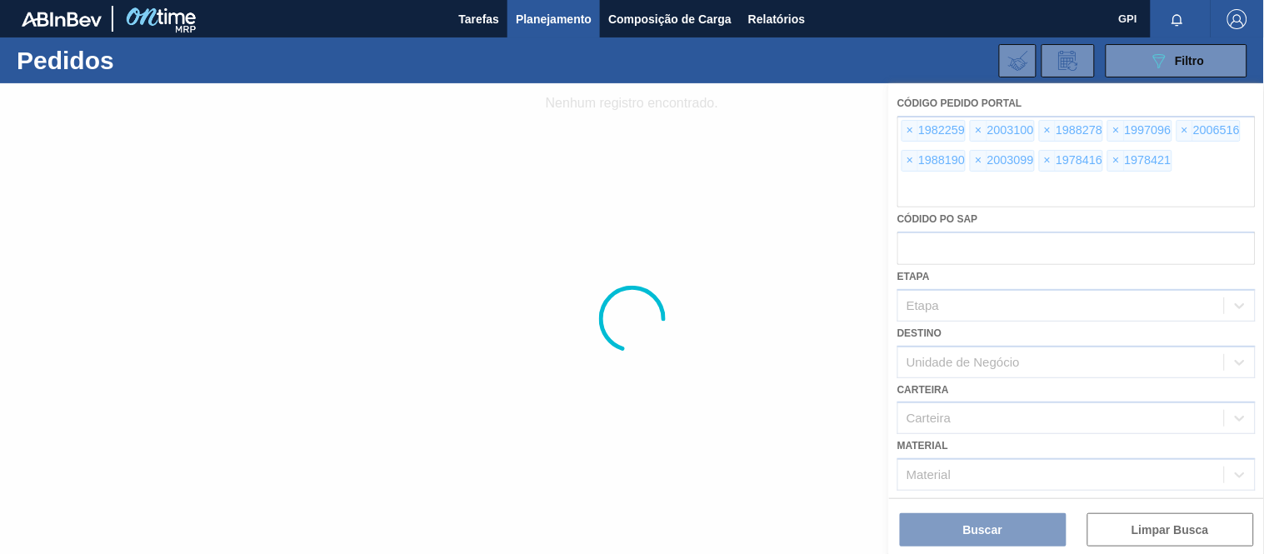
click at [913, 167] on div at bounding box center [632, 318] width 1264 height 471
click at [910, 132] on div at bounding box center [632, 318] width 1264 height 471
click at [912, 153] on div at bounding box center [632, 318] width 1264 height 471
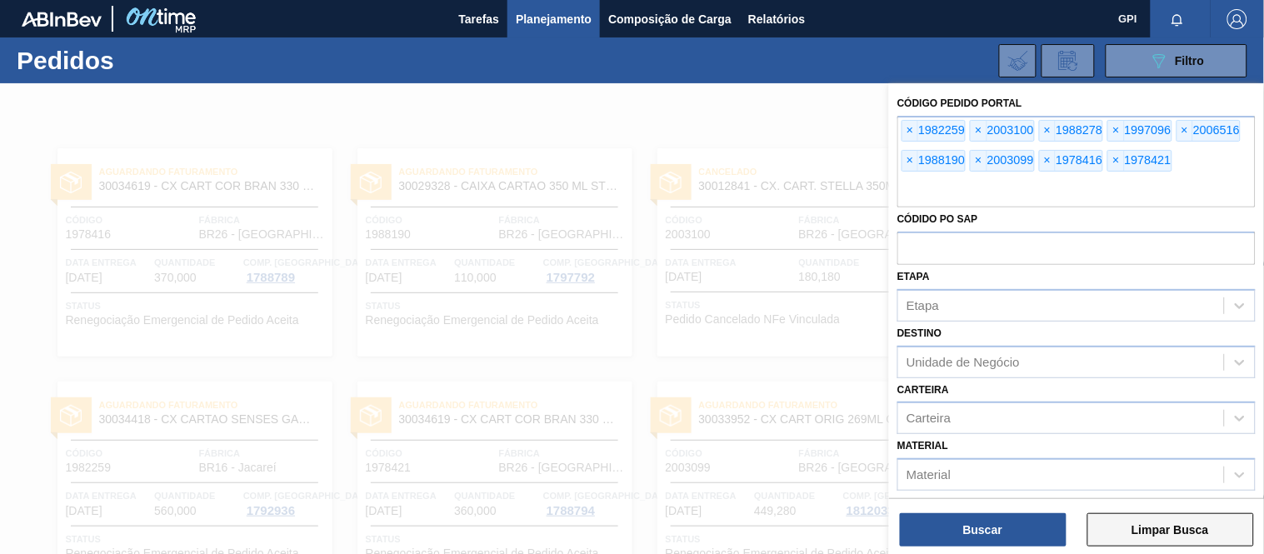
click at [1175, 537] on button "Limpar Busca" at bounding box center [1170, 529] width 167 height 33
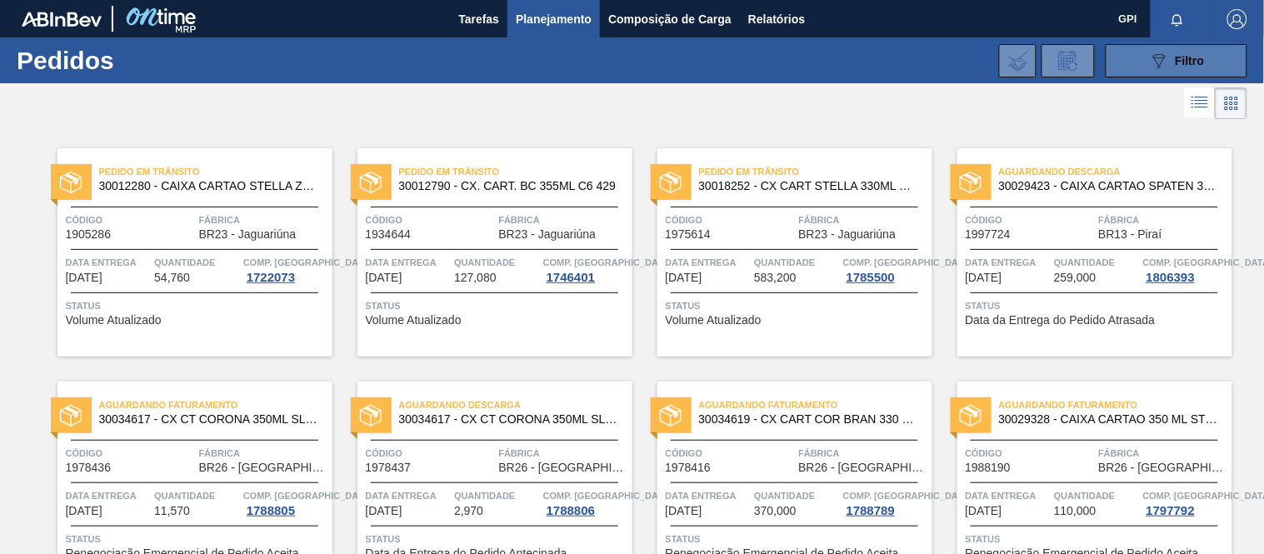
click at [1145, 72] on button "089F7B8B-B2A5-4AFE-B5C0-19BA573D28AC Filtro" at bounding box center [1176, 60] width 142 height 33
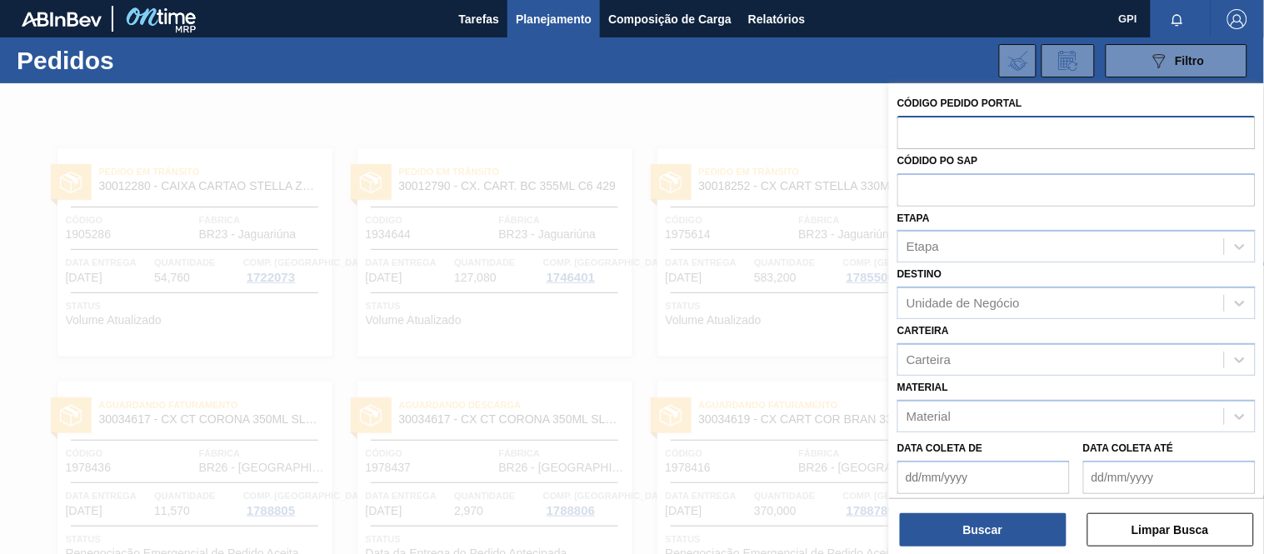
click at [978, 135] on input "text" at bounding box center [1076, 132] width 358 height 32
paste input "1982259"
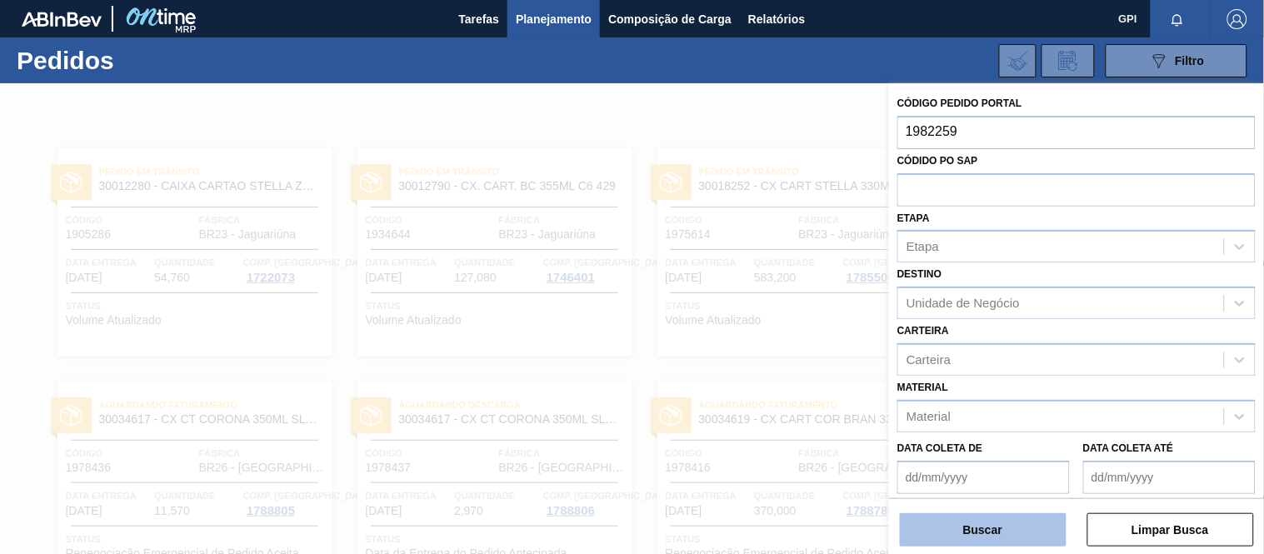
type input "1982259"
click at [968, 526] on button "Buscar" at bounding box center [983, 529] width 167 height 33
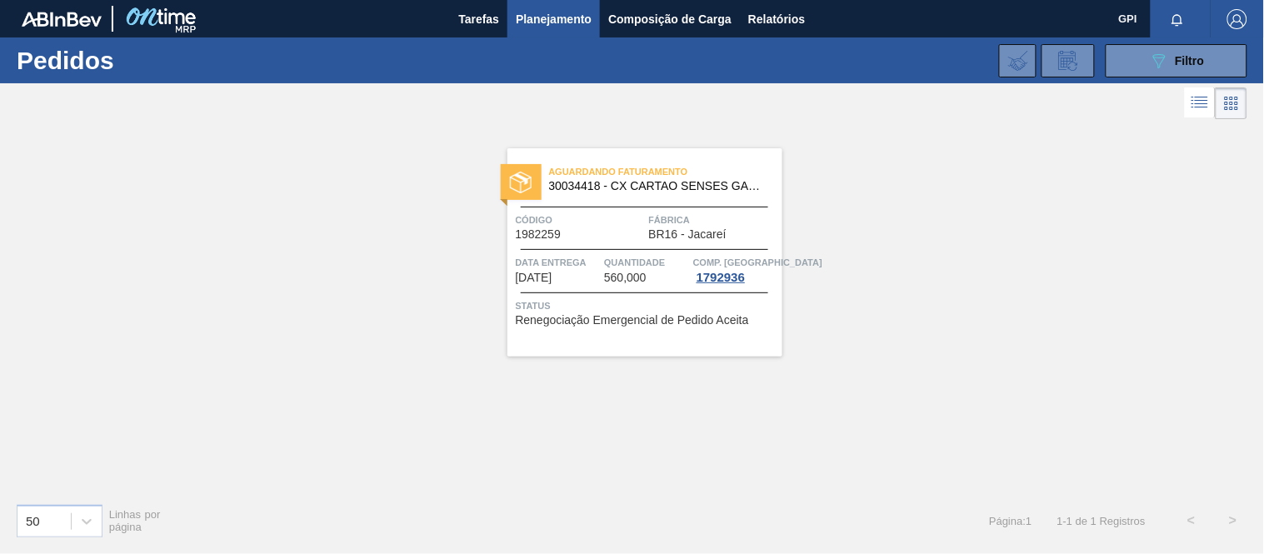
click at [614, 250] on div at bounding box center [644, 249] width 247 height 1
